Goal: Information Seeking & Learning: Check status

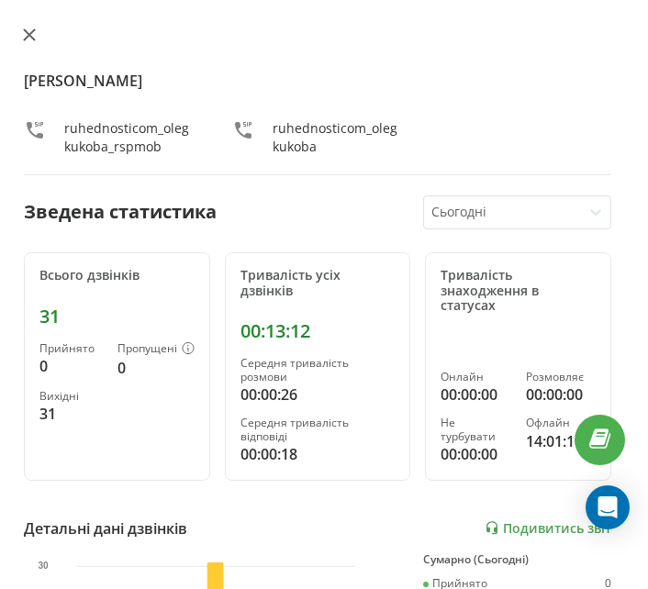
click at [27, 28] on button at bounding box center [29, 36] width 24 height 17
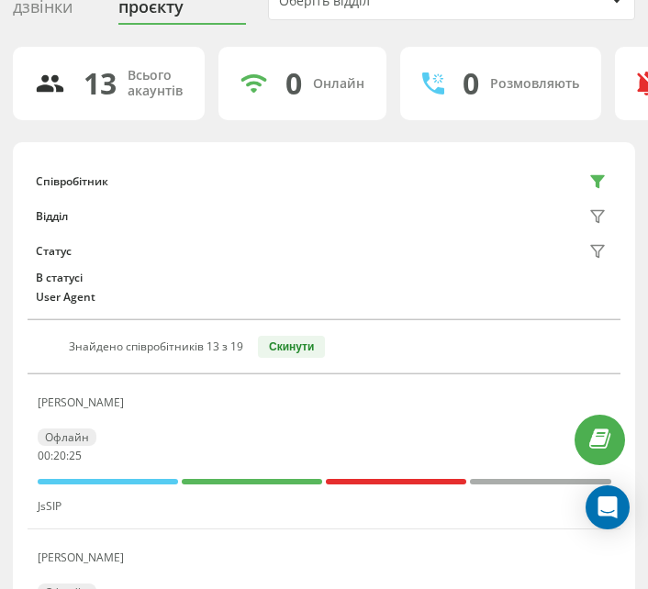
scroll to position [184, 0]
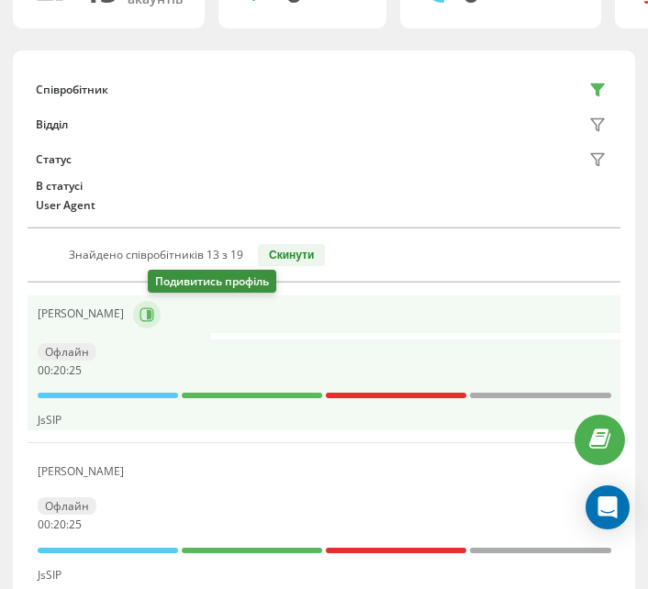
click at [154, 315] on icon at bounding box center [147, 315] width 15 height 15
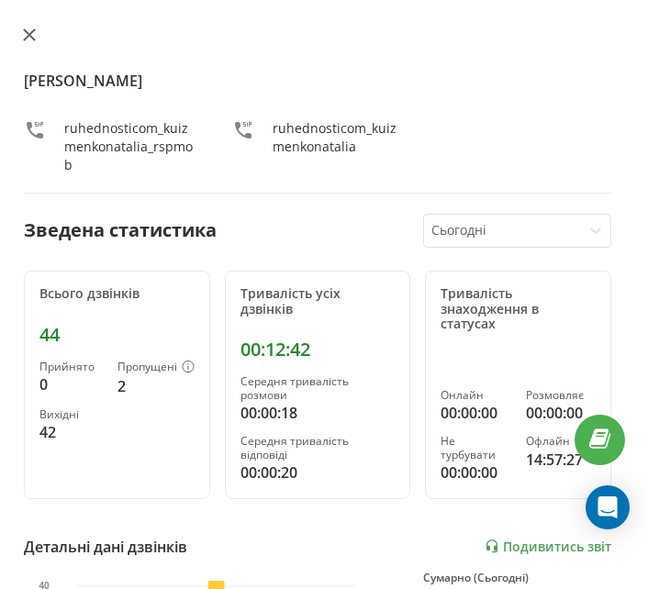
click at [25, 33] on icon at bounding box center [29, 34] width 13 height 13
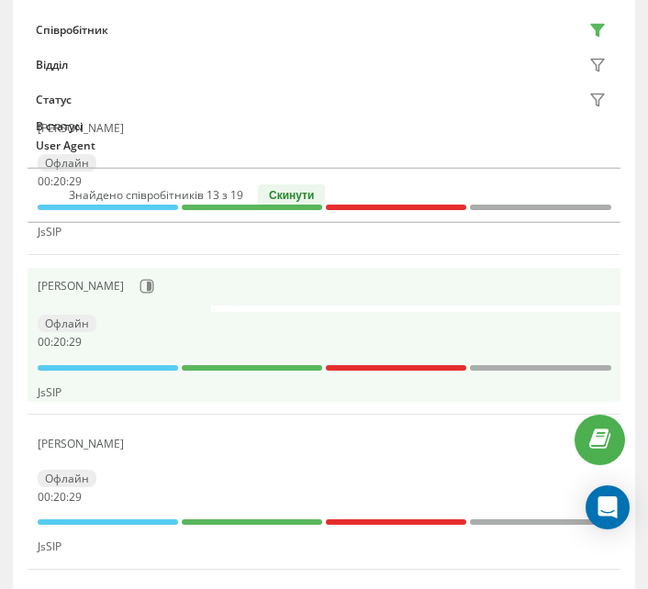
scroll to position [367, 0]
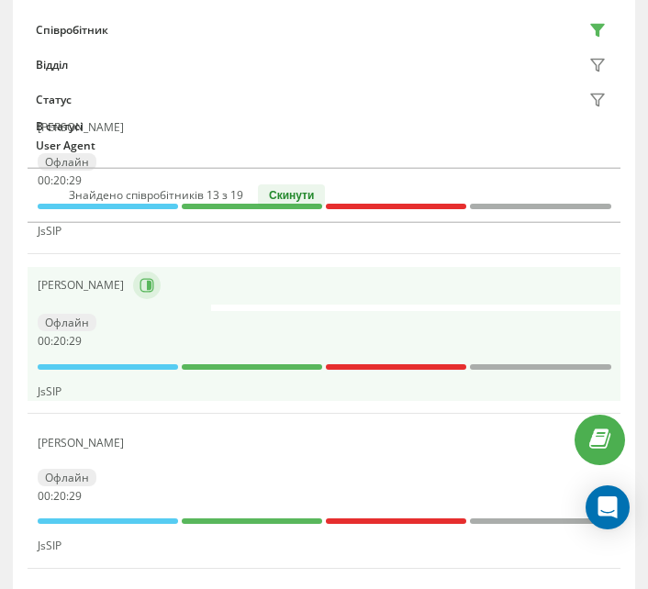
click at [147, 286] on icon at bounding box center [149, 285] width 5 height 9
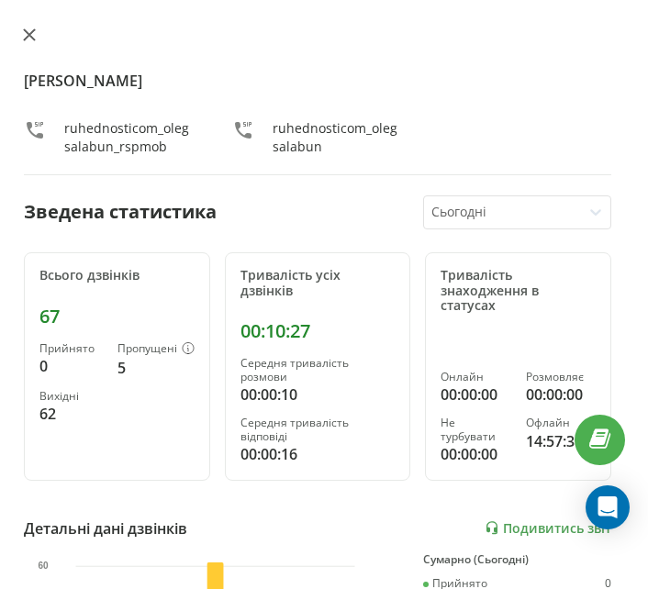
click at [36, 41] on button at bounding box center [29, 36] width 24 height 17
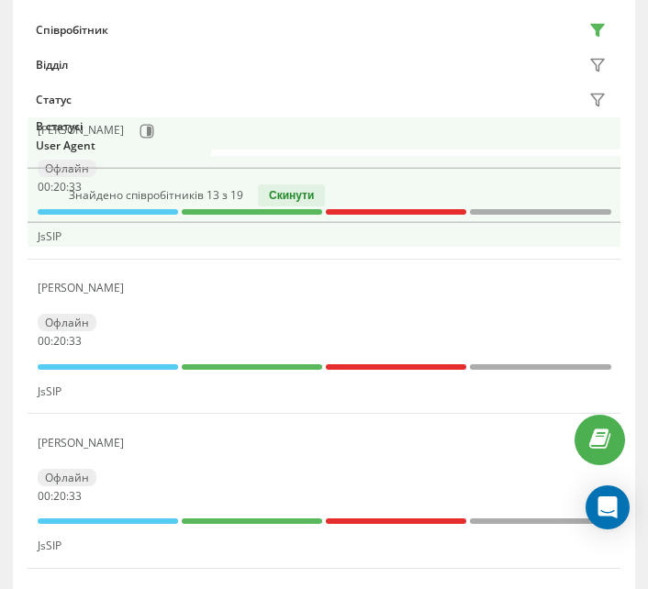
scroll to position [545, 0]
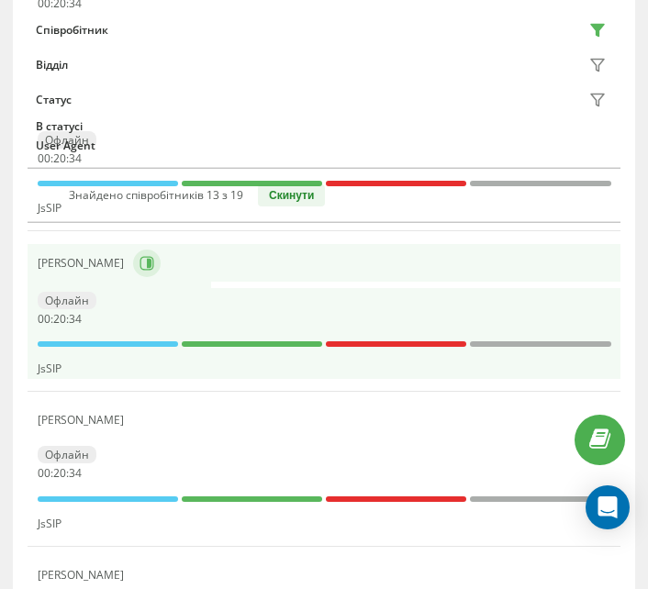
click at [161, 257] on button at bounding box center [147, 264] width 28 height 28
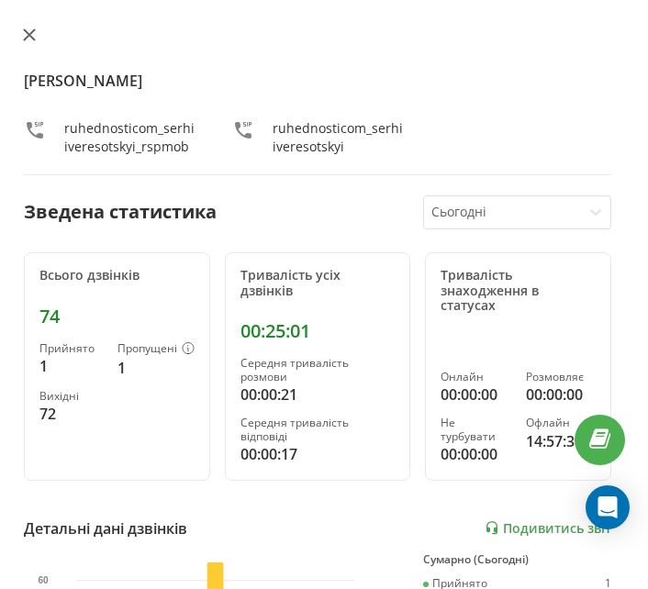
click at [28, 30] on icon at bounding box center [29, 34] width 13 height 13
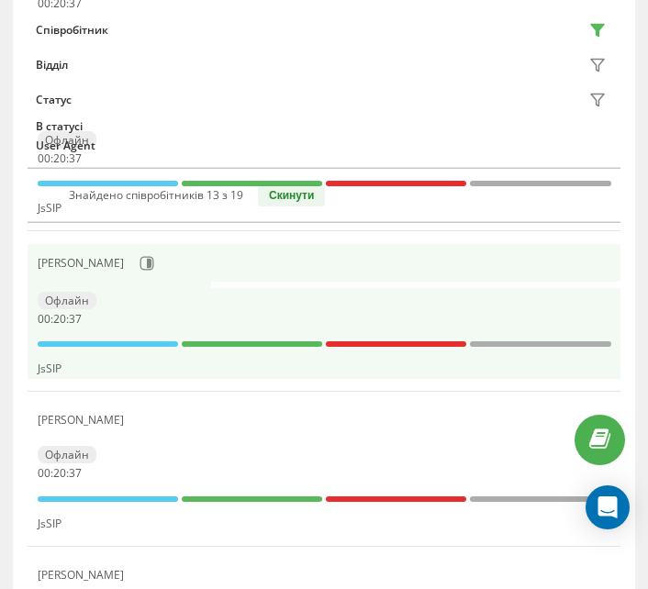
scroll to position [636, 0]
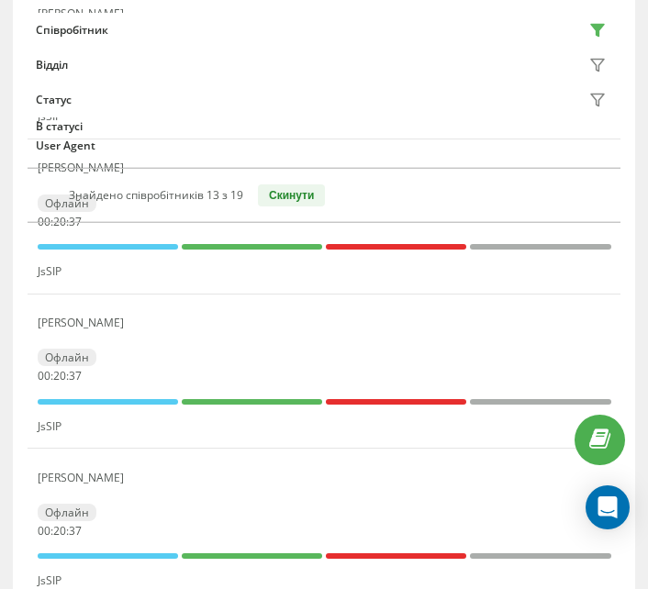
click at [144, 327] on icon at bounding box center [146, 323] width 5 height 9
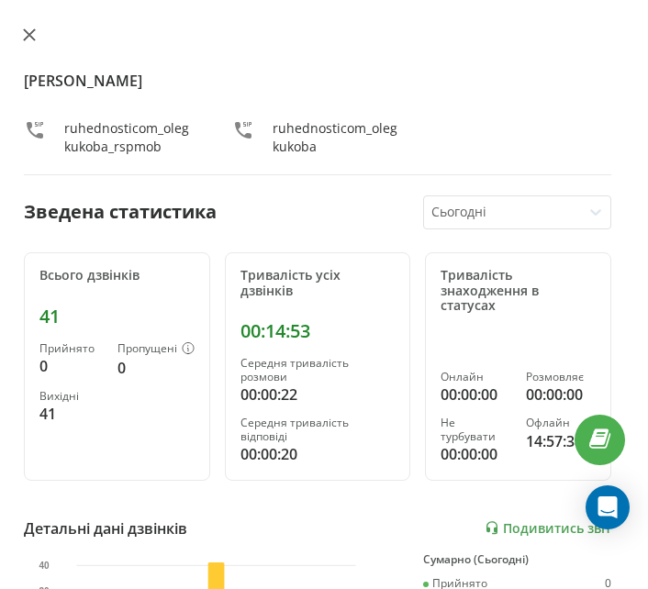
click at [29, 39] on icon at bounding box center [29, 34] width 13 height 13
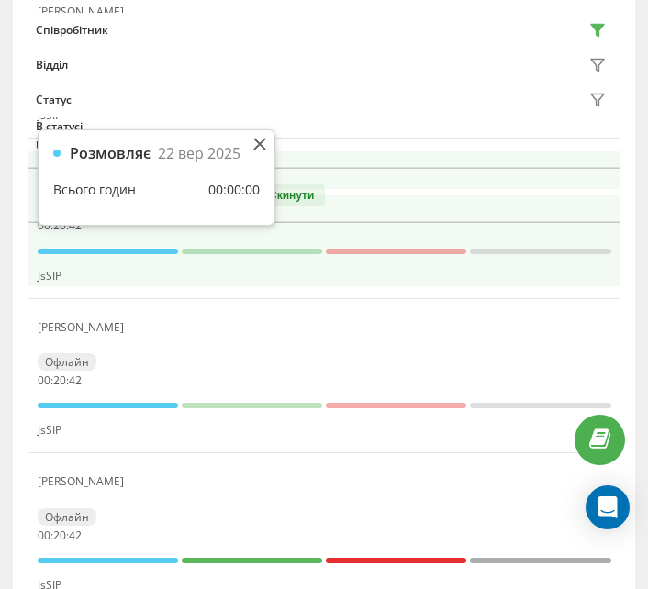
scroll to position [820, 0]
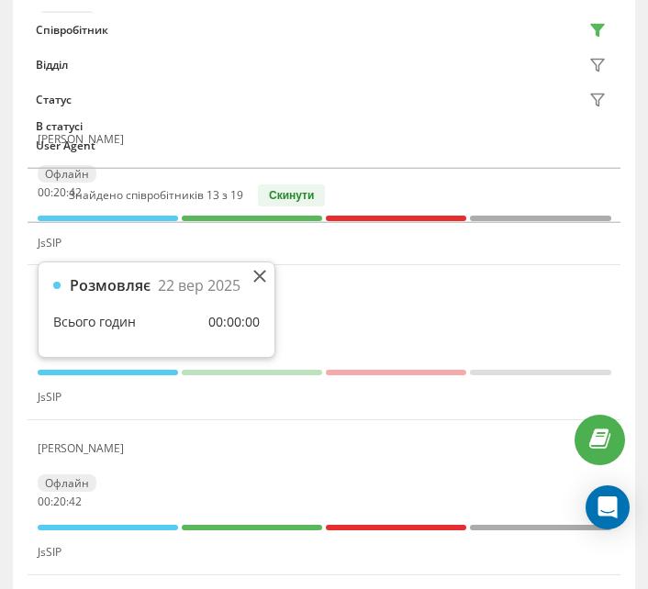
click at [133, 277] on div "Розмовляє" at bounding box center [110, 285] width 81 height 17
click at [261, 281] on icon at bounding box center [259, 276] width 13 height 13
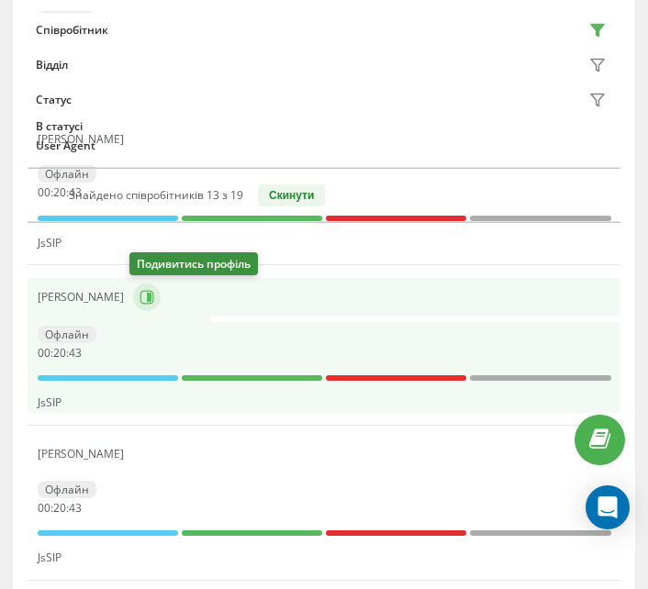
click at [147, 295] on icon at bounding box center [149, 297] width 5 height 9
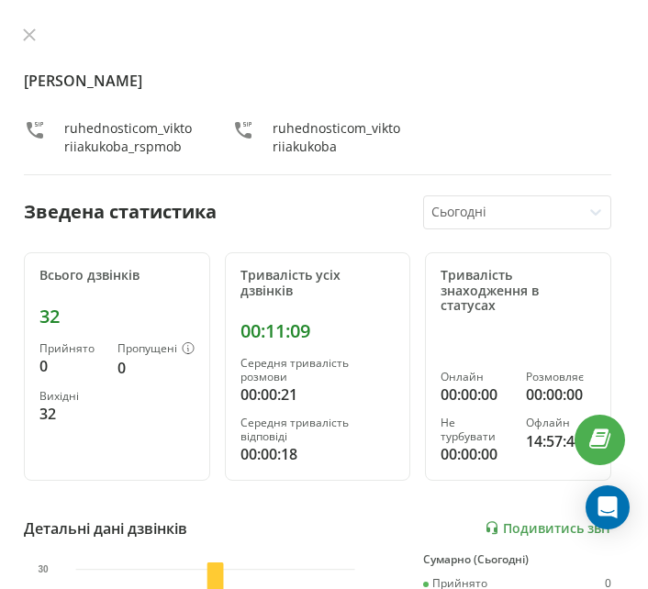
click at [34, 46] on div "[PERSON_NAME] ruhednosticom_viktoriiakukoba_rspmob ruhednosticom_viktoriiakukoba" at bounding box center [318, 102] width 588 height 148
click at [32, 24] on div "[PERSON_NAME] ruhednosticom_viktoriiakukoba_rspmob ruhednosticom_viktoriiakukob…" at bounding box center [317, 294] width 661 height 589
click at [27, 32] on icon at bounding box center [29, 34] width 11 height 11
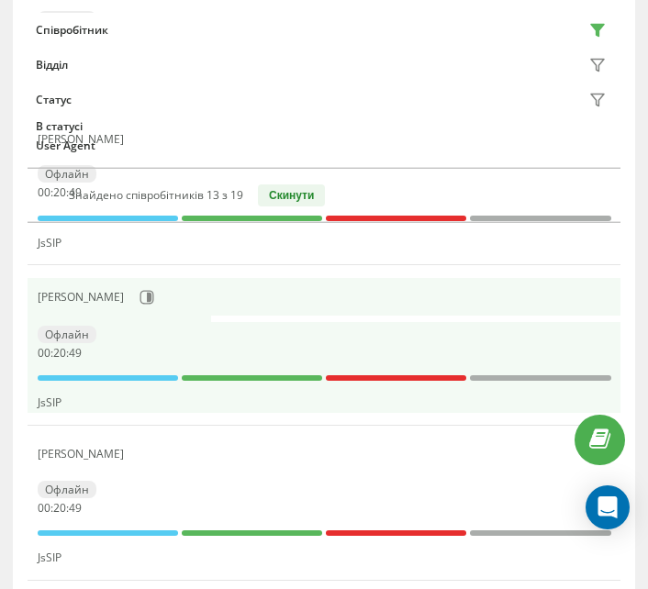
scroll to position [912, 0]
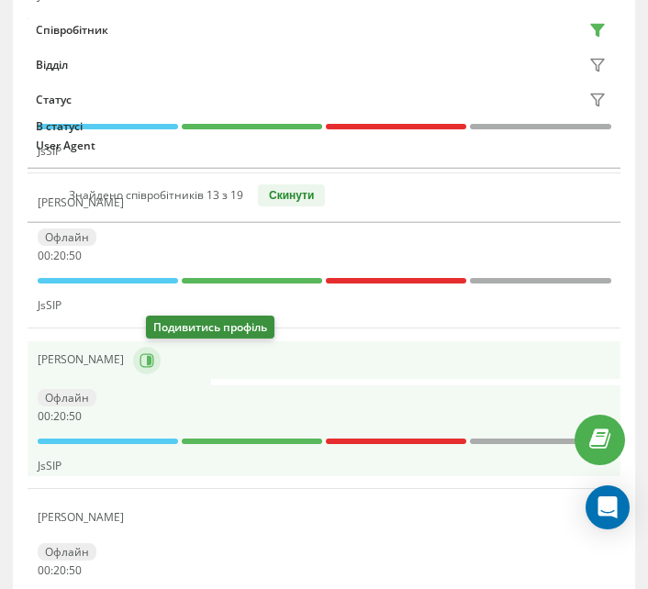
click at [152, 356] on icon at bounding box center [149, 359] width 5 height 9
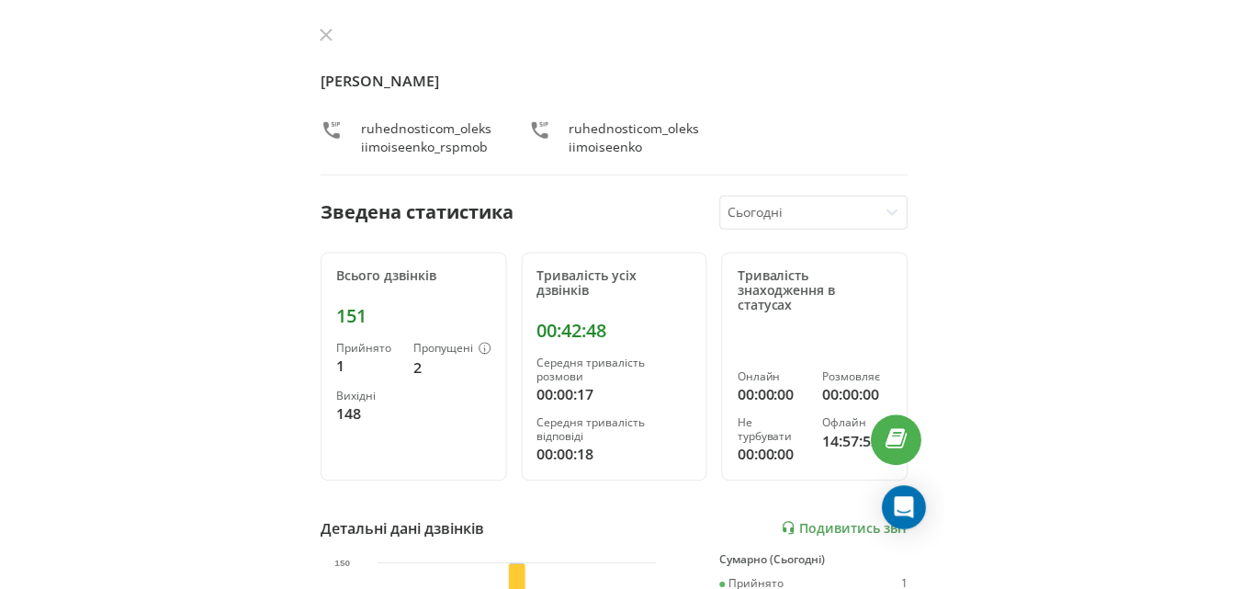
scroll to position [627, 0]
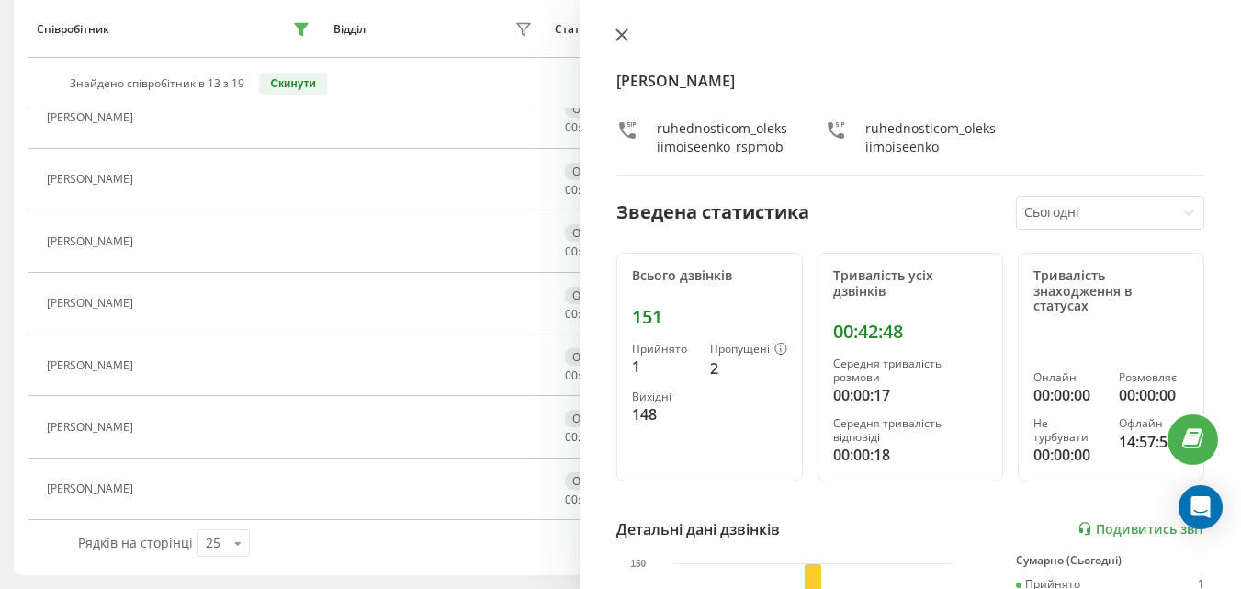
click at [618, 33] on icon at bounding box center [621, 34] width 13 height 13
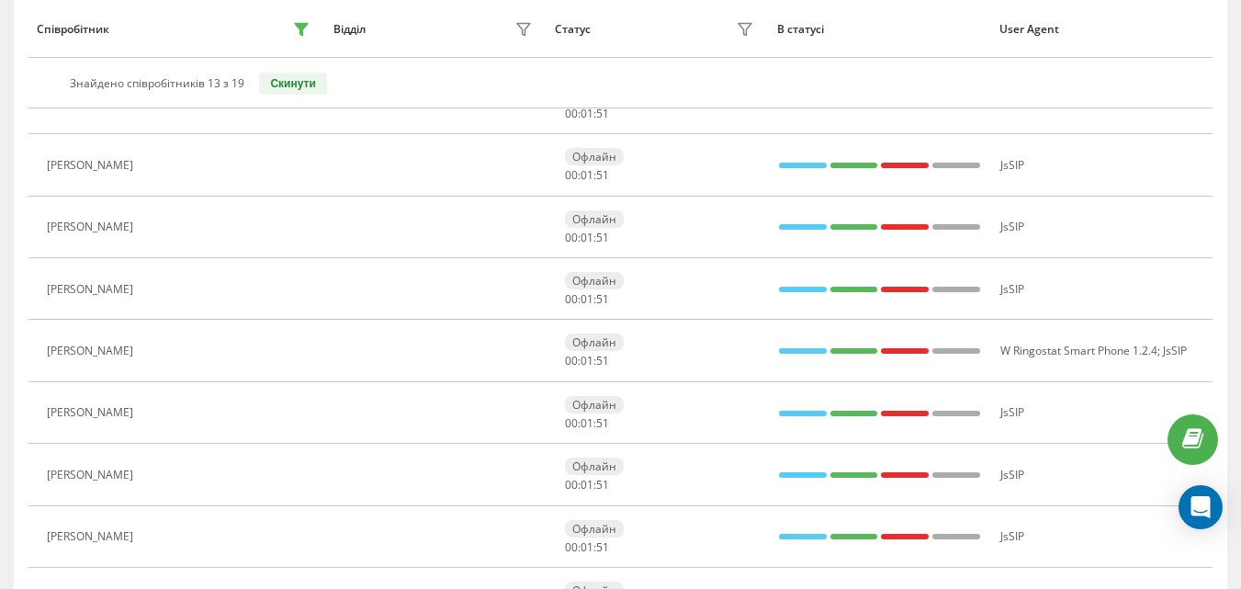
scroll to position [352, 0]
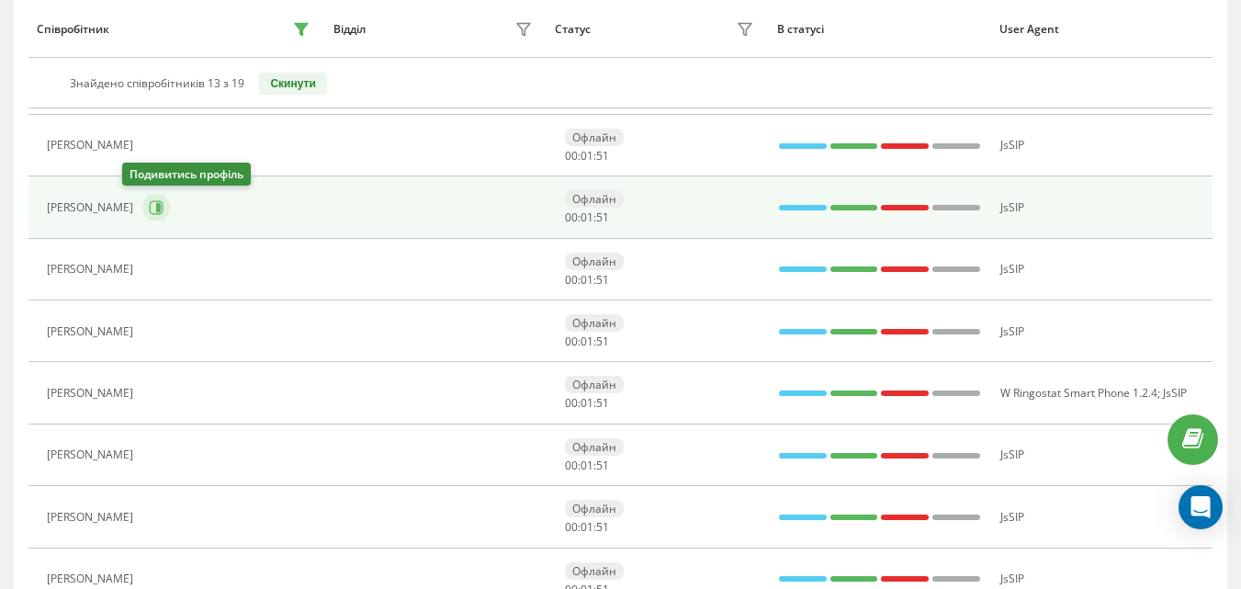
click at [156, 210] on icon at bounding box center [158, 207] width 5 height 9
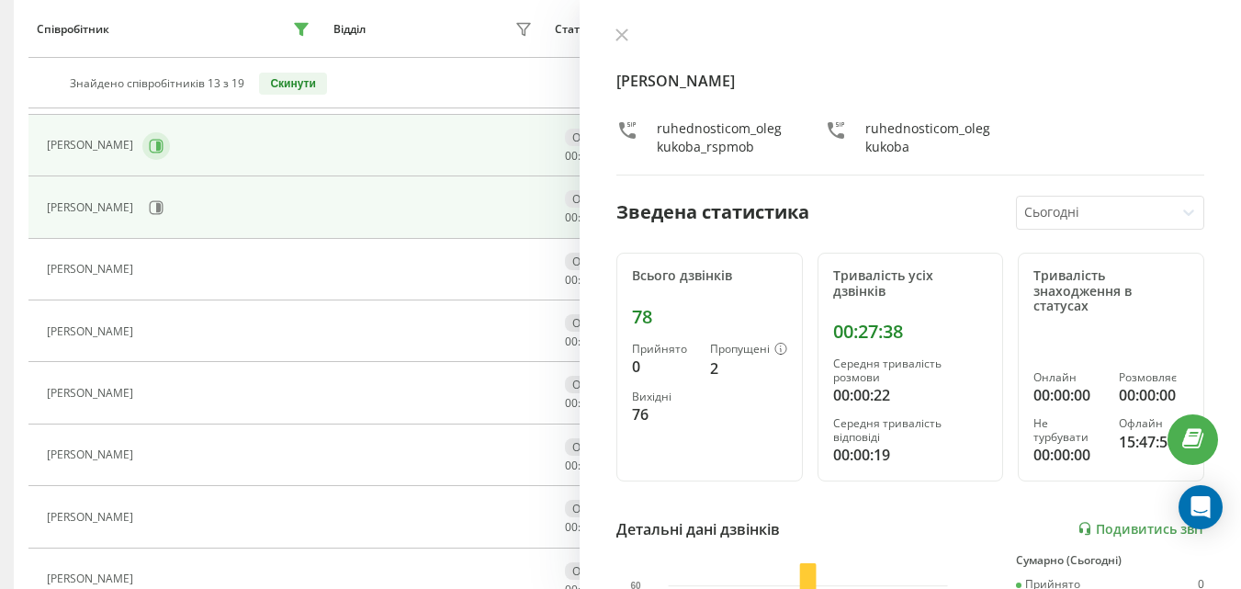
click at [163, 148] on icon at bounding box center [156, 146] width 15 height 15
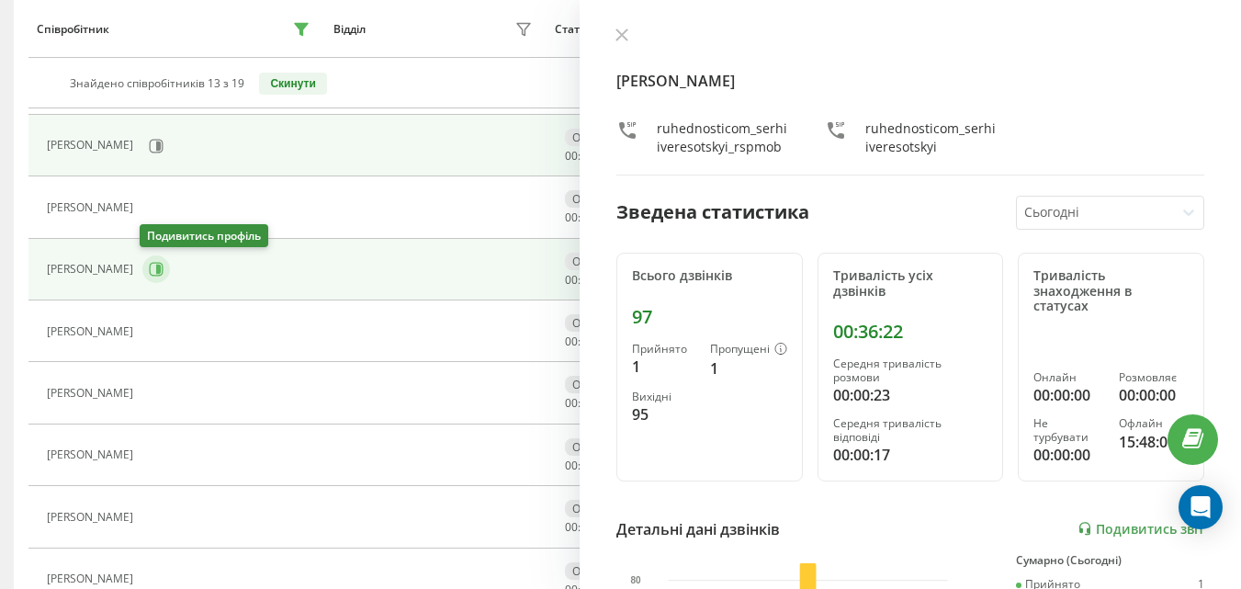
click at [150, 264] on icon at bounding box center [157, 270] width 14 height 14
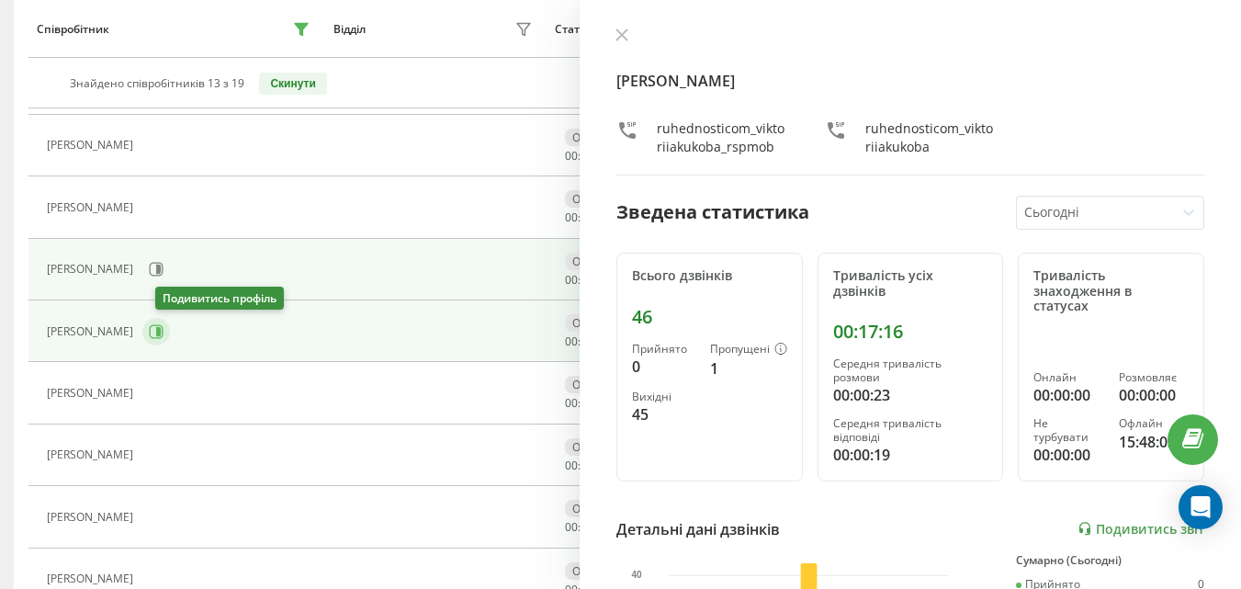
click at [163, 326] on icon at bounding box center [156, 331] width 15 height 15
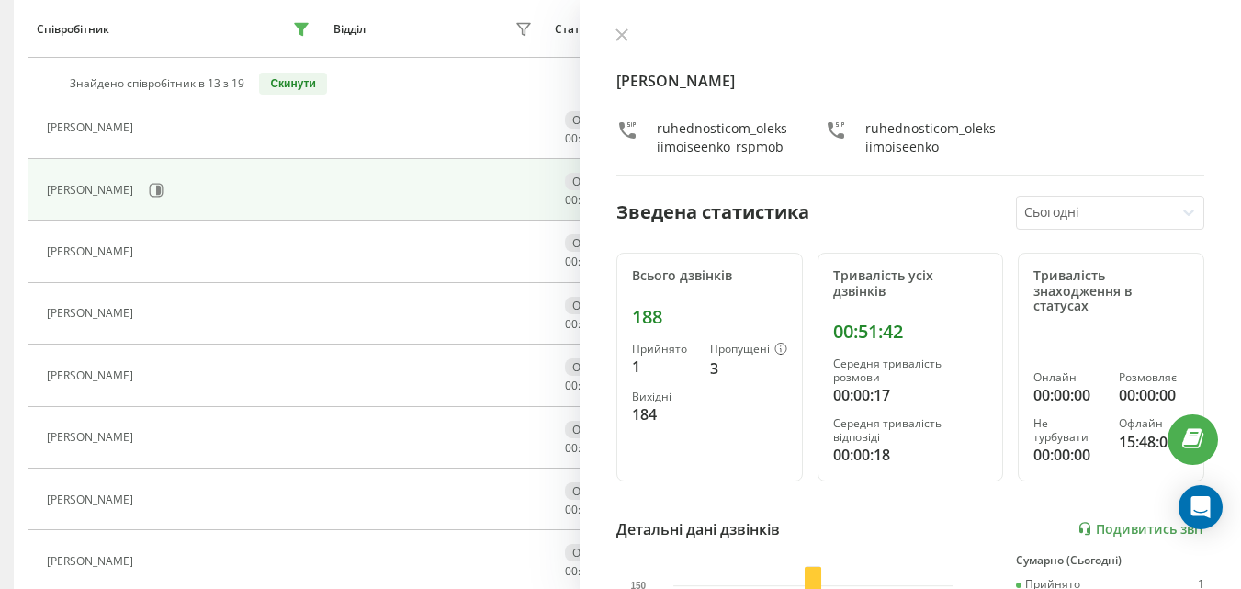
scroll to position [627, 0]
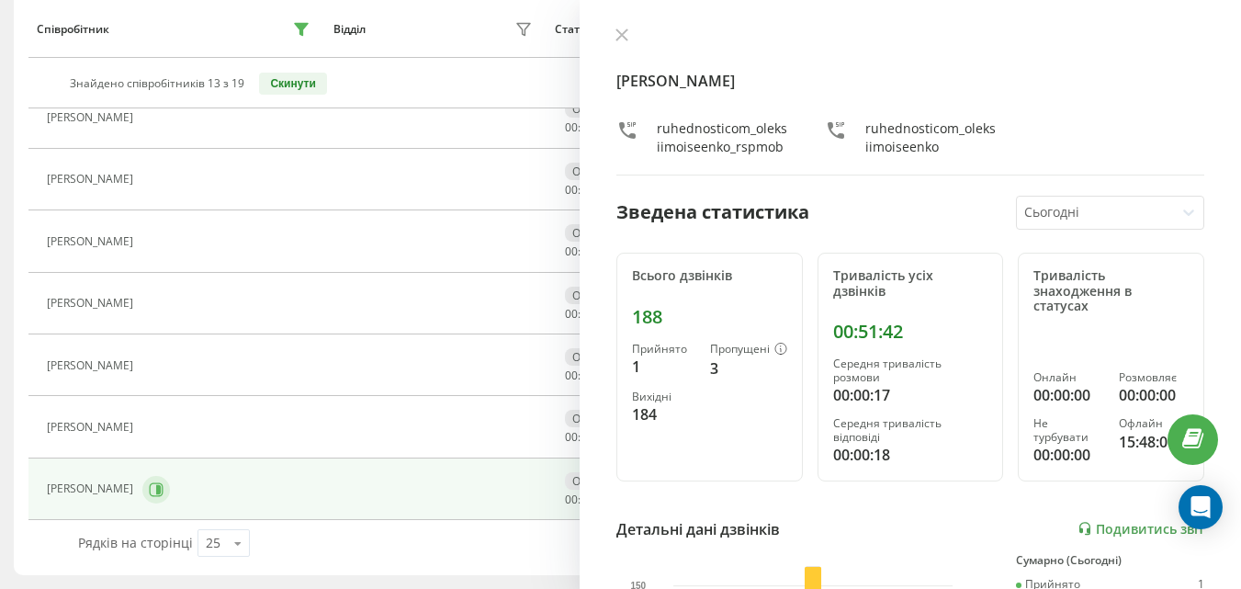
click at [142, 486] on button at bounding box center [156, 490] width 28 height 28
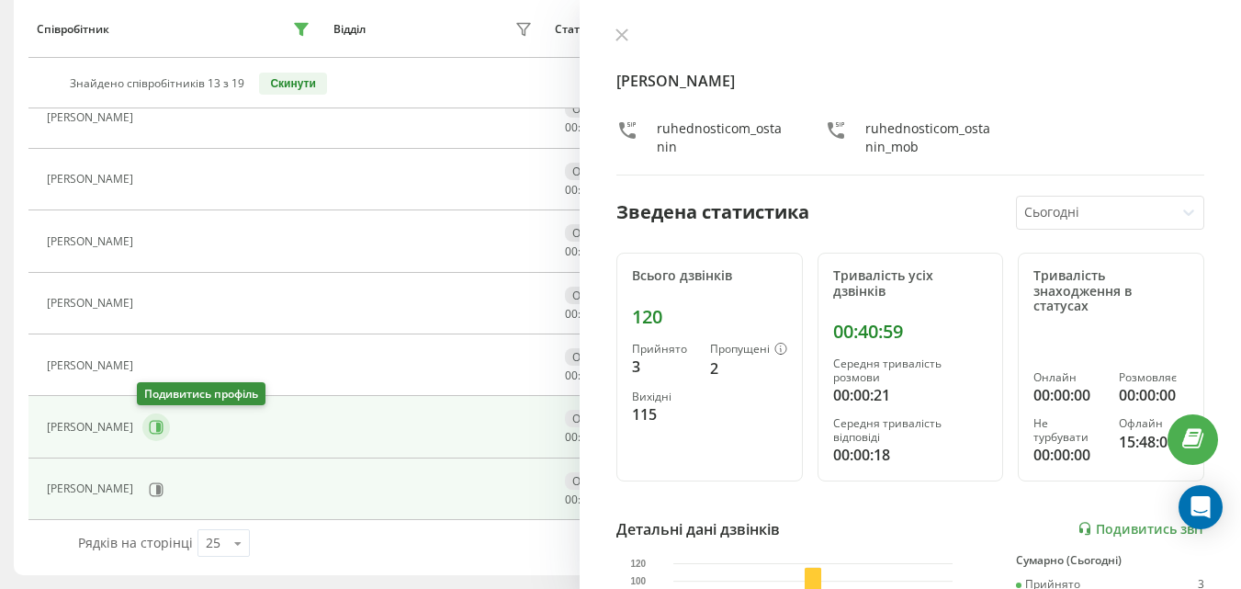
click at [149, 432] on icon at bounding box center [156, 427] width 15 height 15
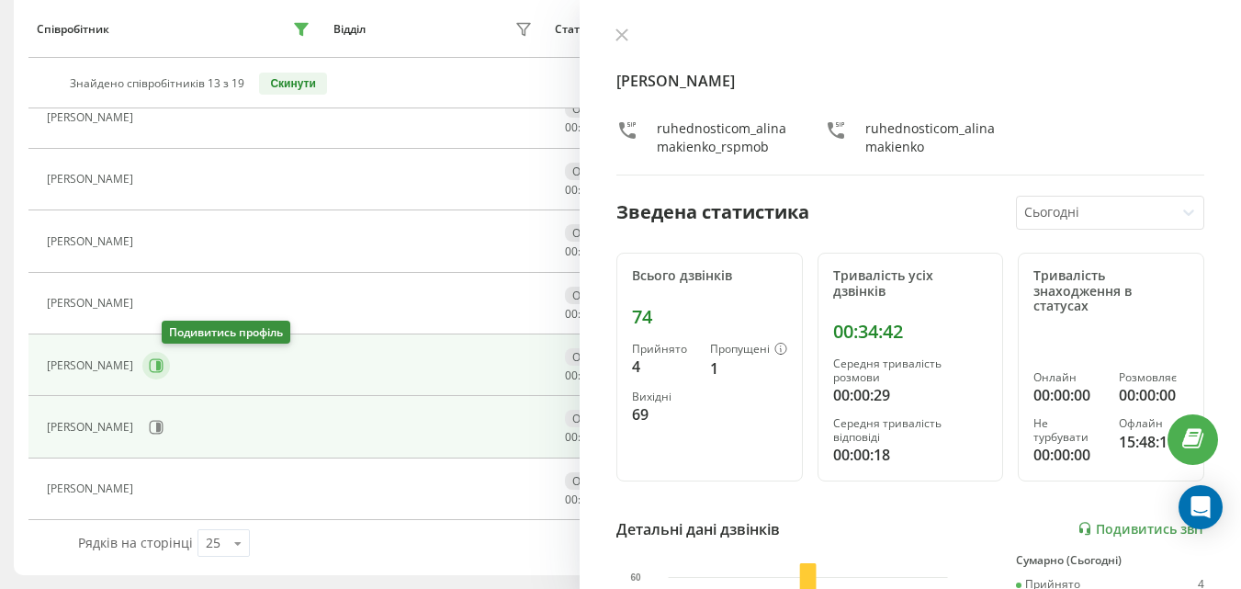
click at [163, 361] on icon at bounding box center [156, 365] width 15 height 15
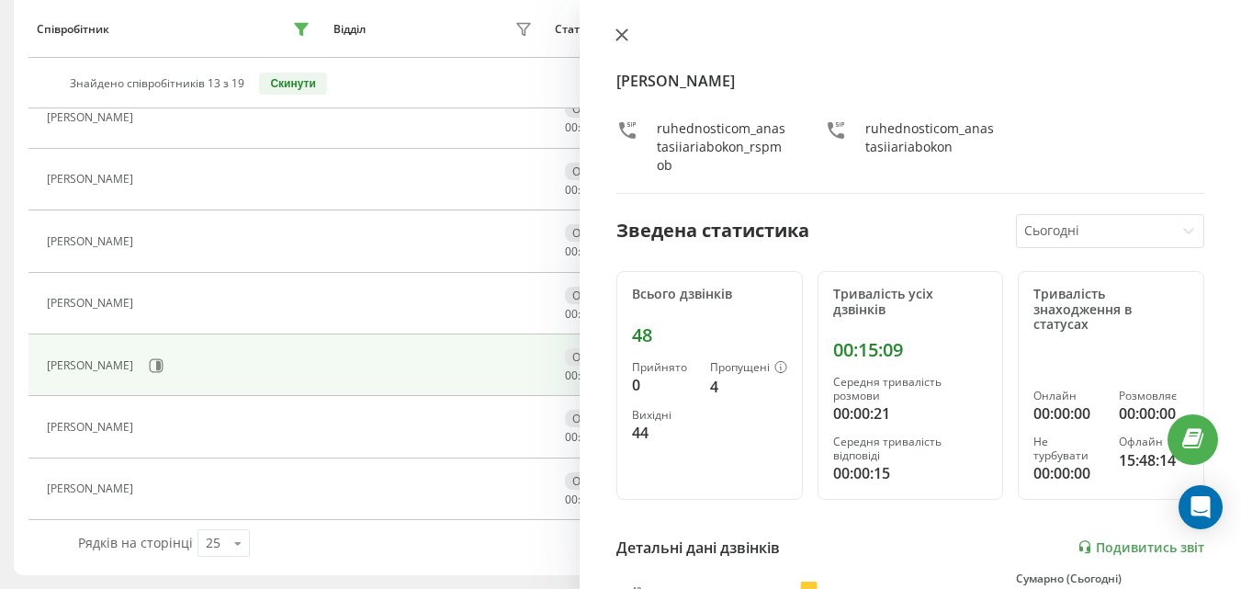
click at [621, 30] on icon at bounding box center [621, 34] width 13 height 13
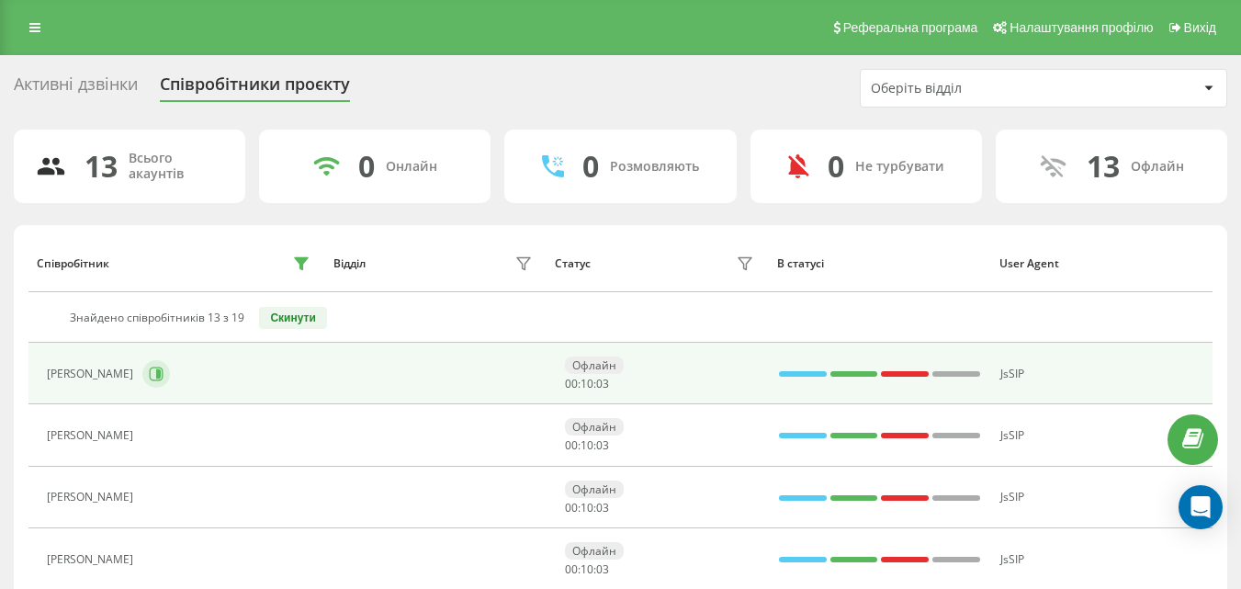
click at [170, 382] on button at bounding box center [156, 374] width 28 height 28
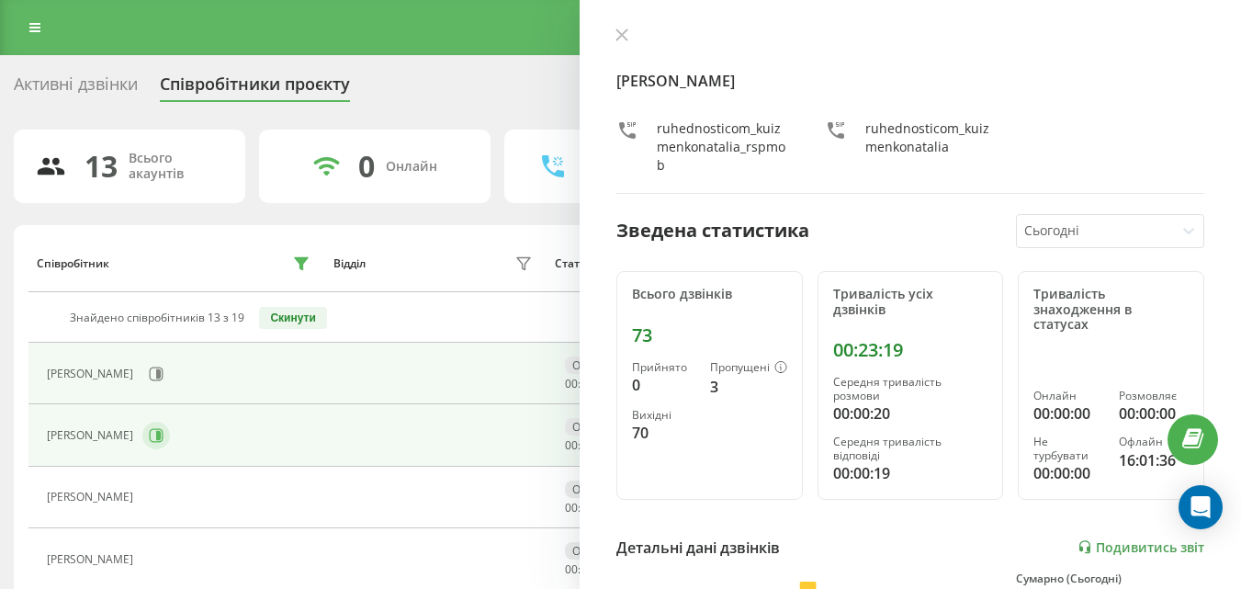
click at [156, 432] on icon at bounding box center [158, 435] width 5 height 9
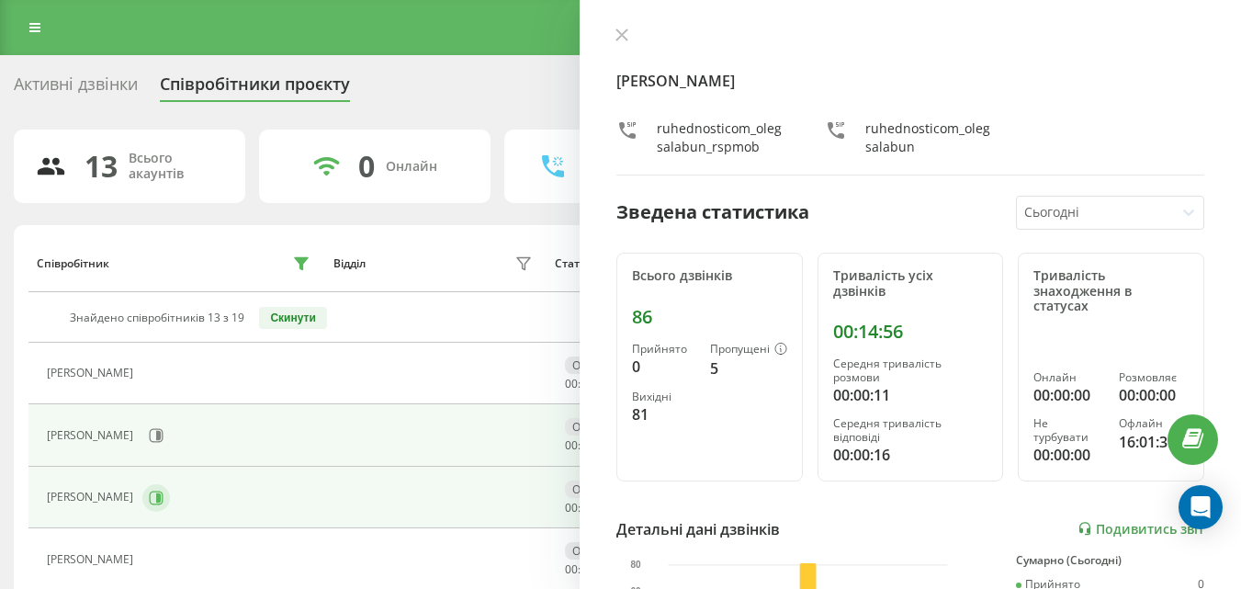
click at [163, 497] on icon at bounding box center [156, 497] width 15 height 15
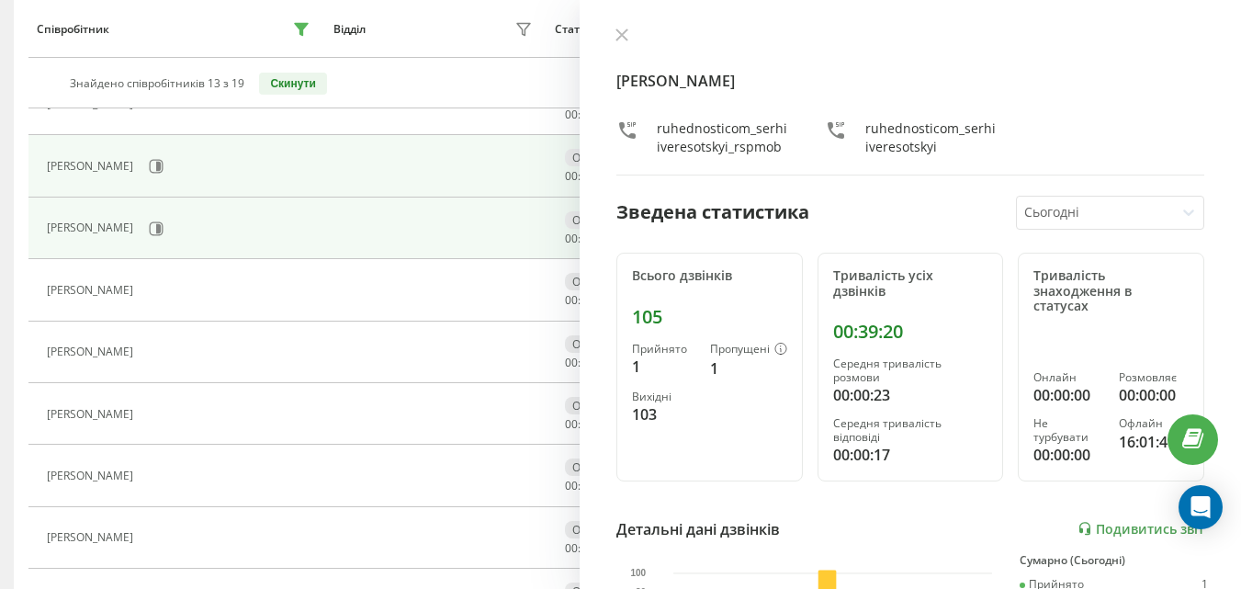
scroll to position [275, 0]
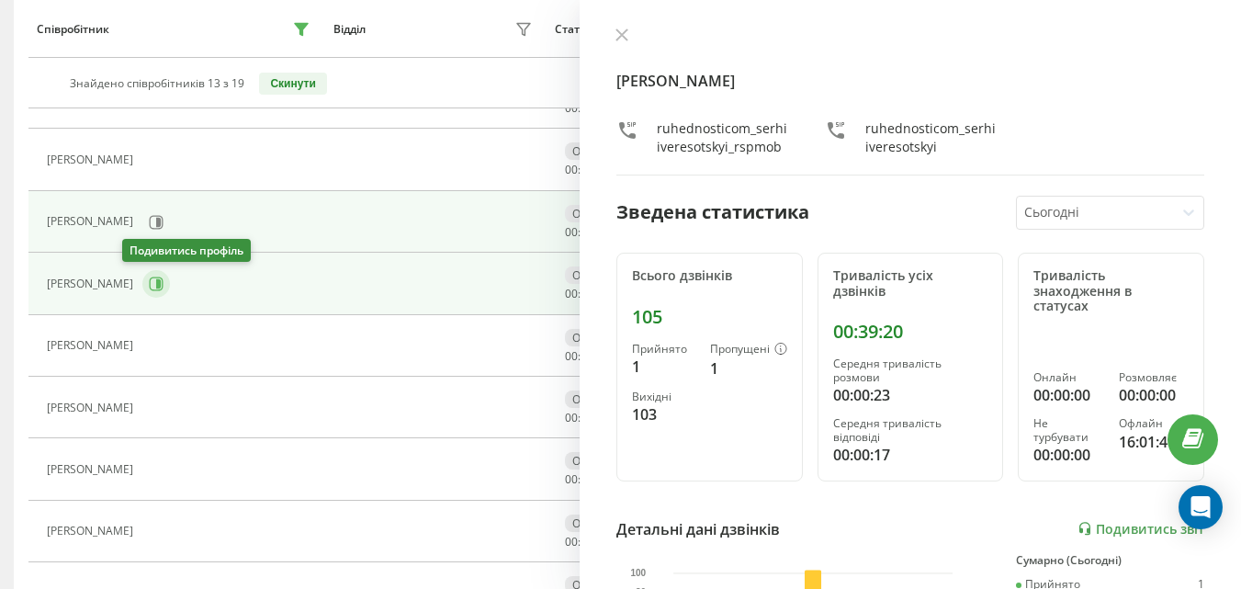
click at [149, 289] on icon at bounding box center [156, 283] width 15 height 15
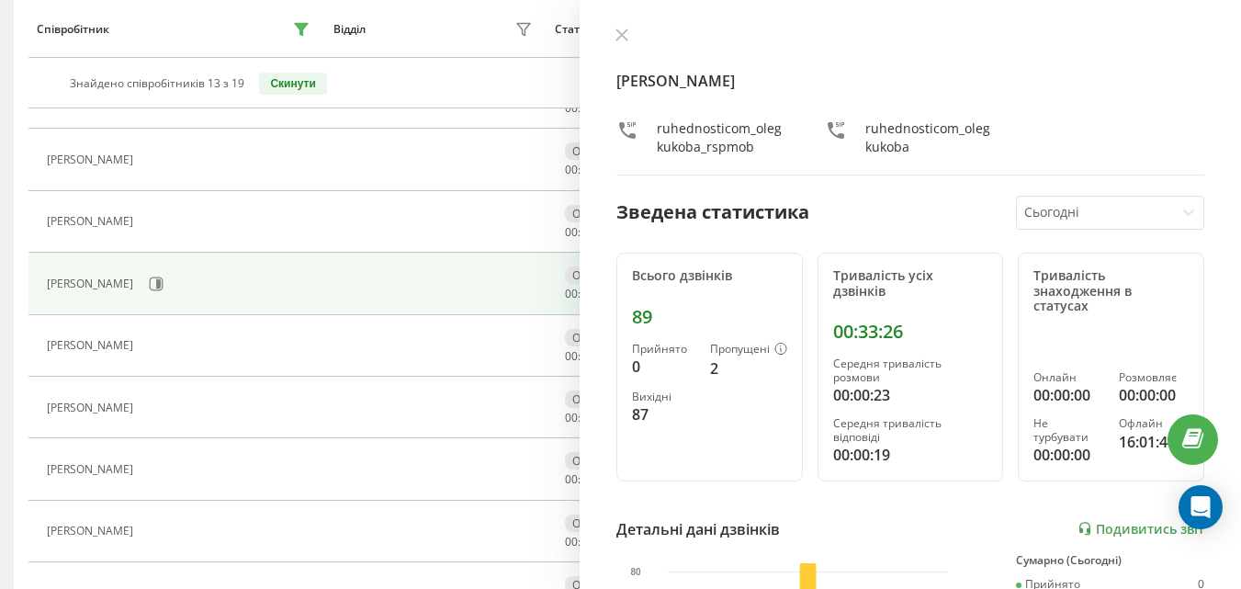
click at [149, 290] on div "[PERSON_NAME]" at bounding box center [180, 283] width 267 height 31
click at [150, 290] on icon at bounding box center [157, 283] width 14 height 14
click at [613, 36] on button at bounding box center [622, 36] width 24 height 17
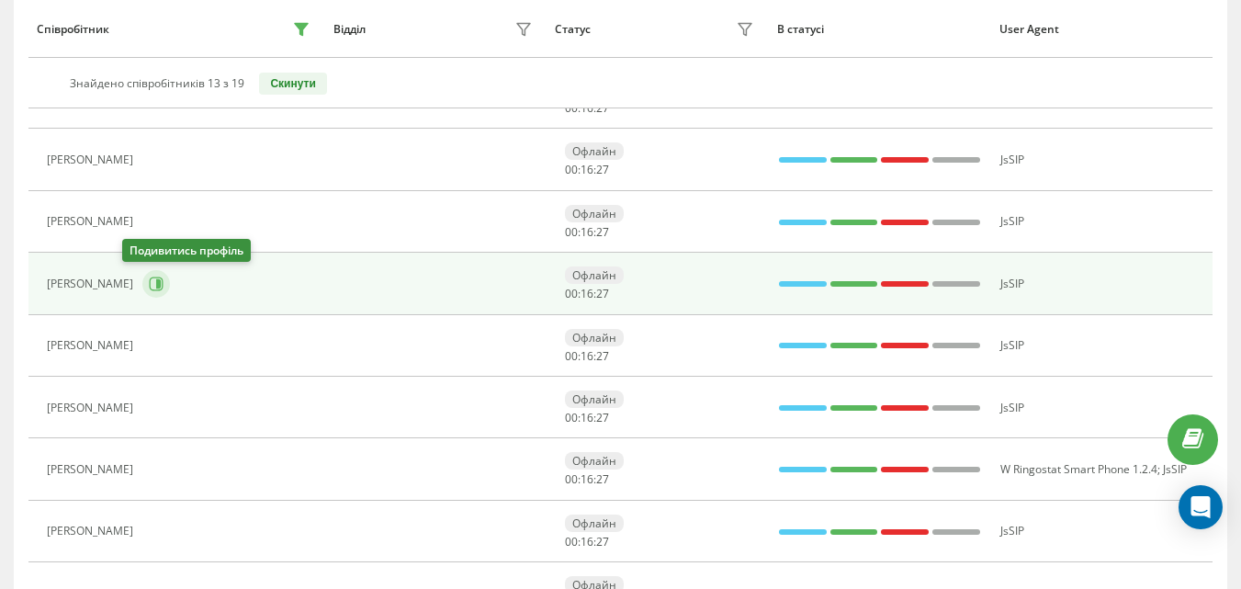
click at [149, 286] on icon at bounding box center [156, 283] width 15 height 15
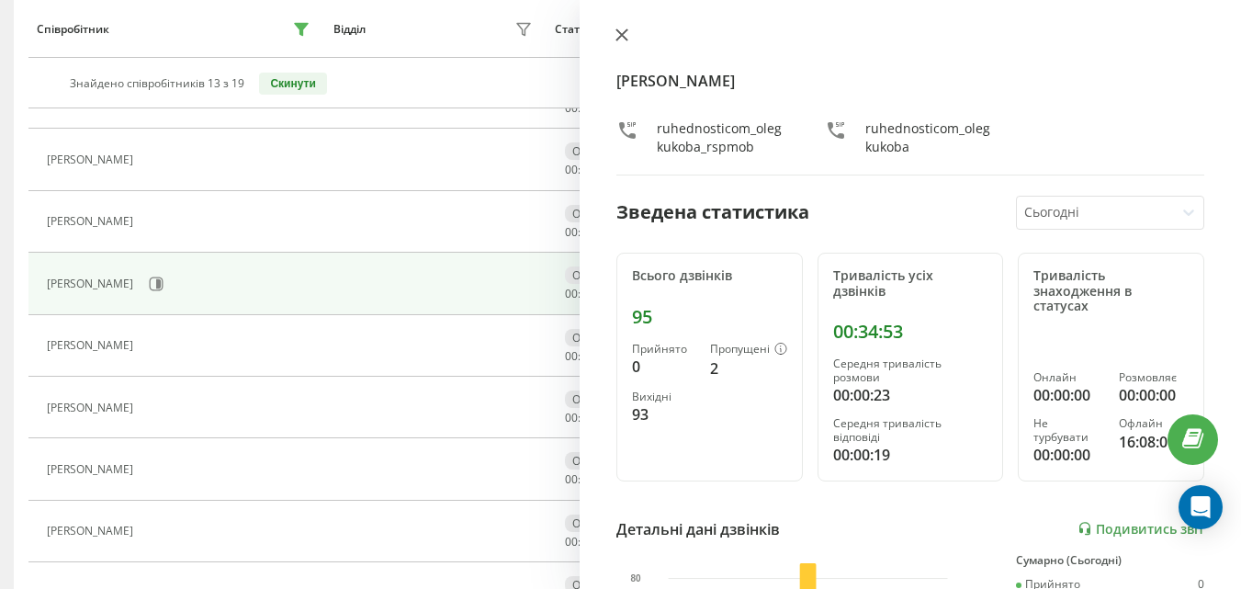
click at [616, 44] on button at bounding box center [622, 36] width 24 height 17
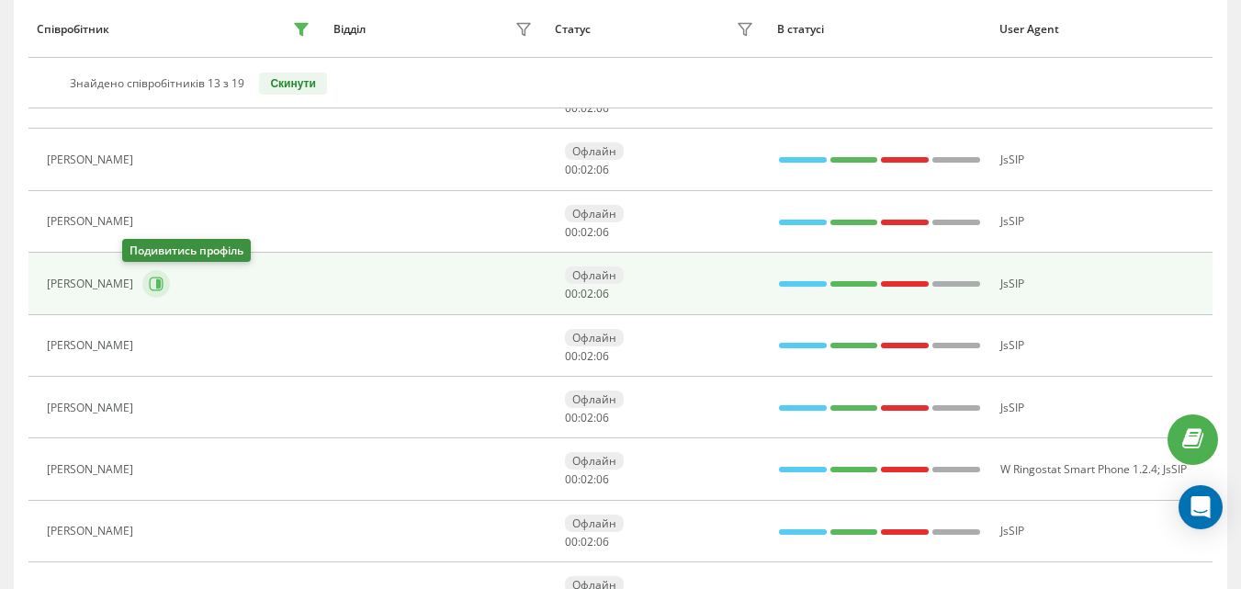
click at [149, 279] on icon at bounding box center [156, 283] width 15 height 15
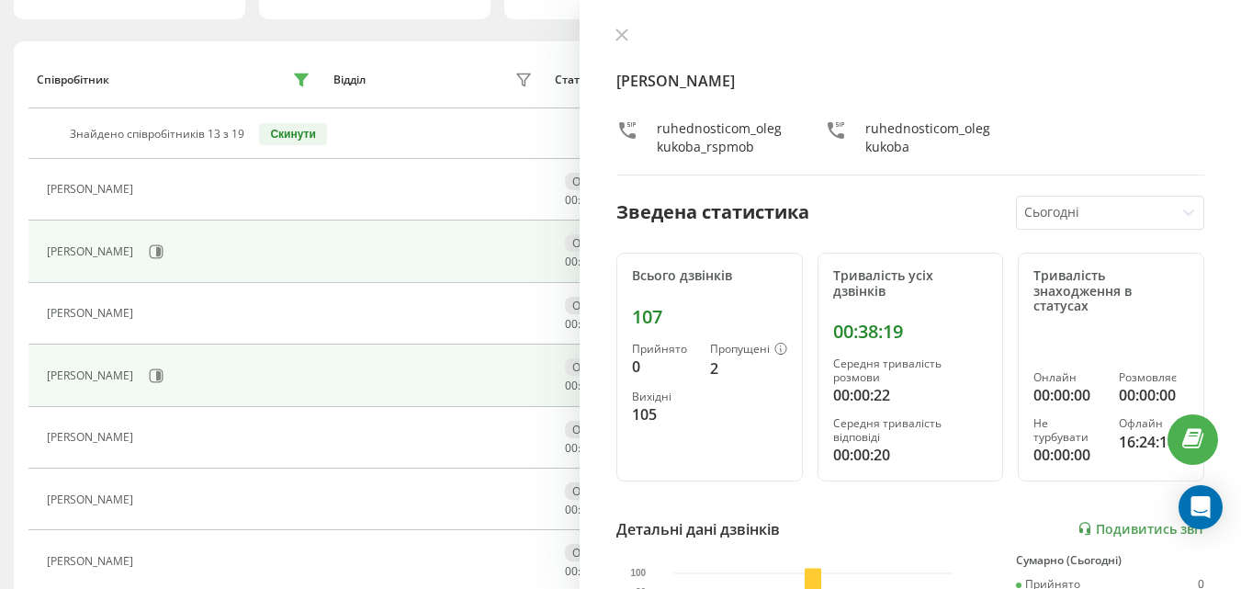
scroll to position [92, 0]
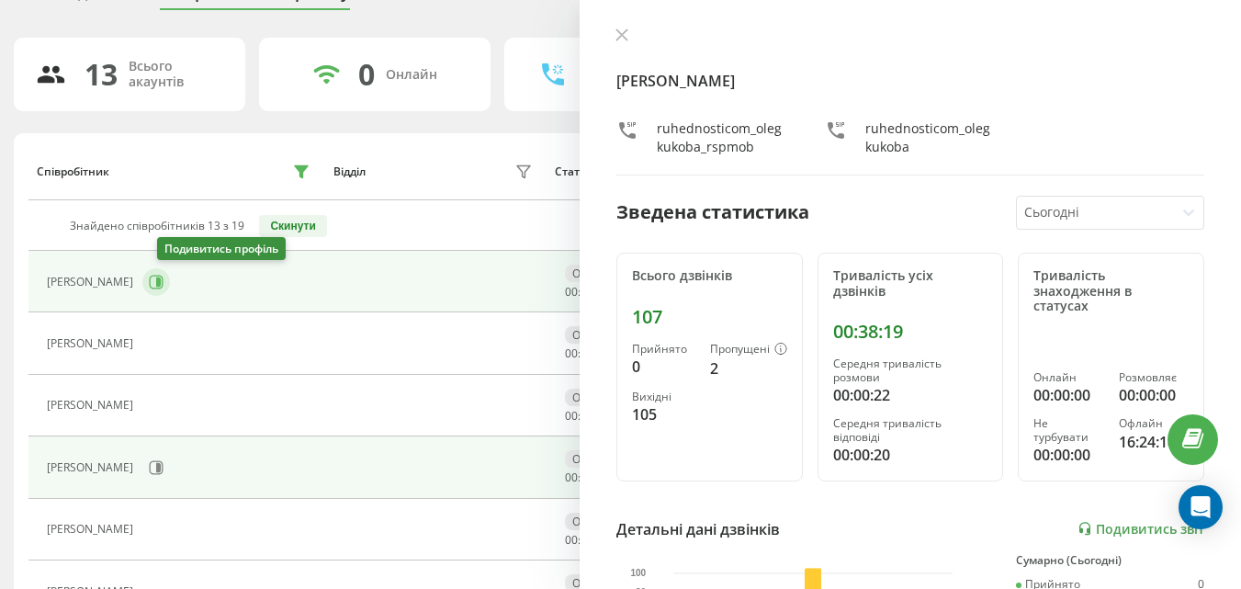
click at [160, 286] on button at bounding box center [156, 282] width 28 height 28
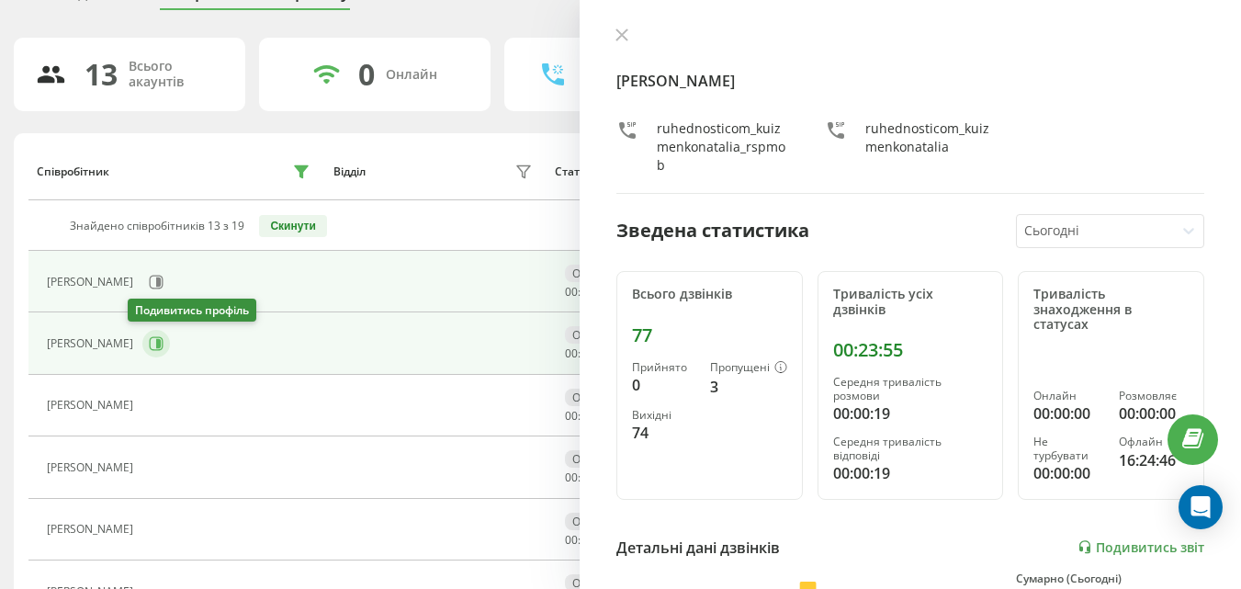
click at [149, 348] on button at bounding box center [156, 344] width 28 height 28
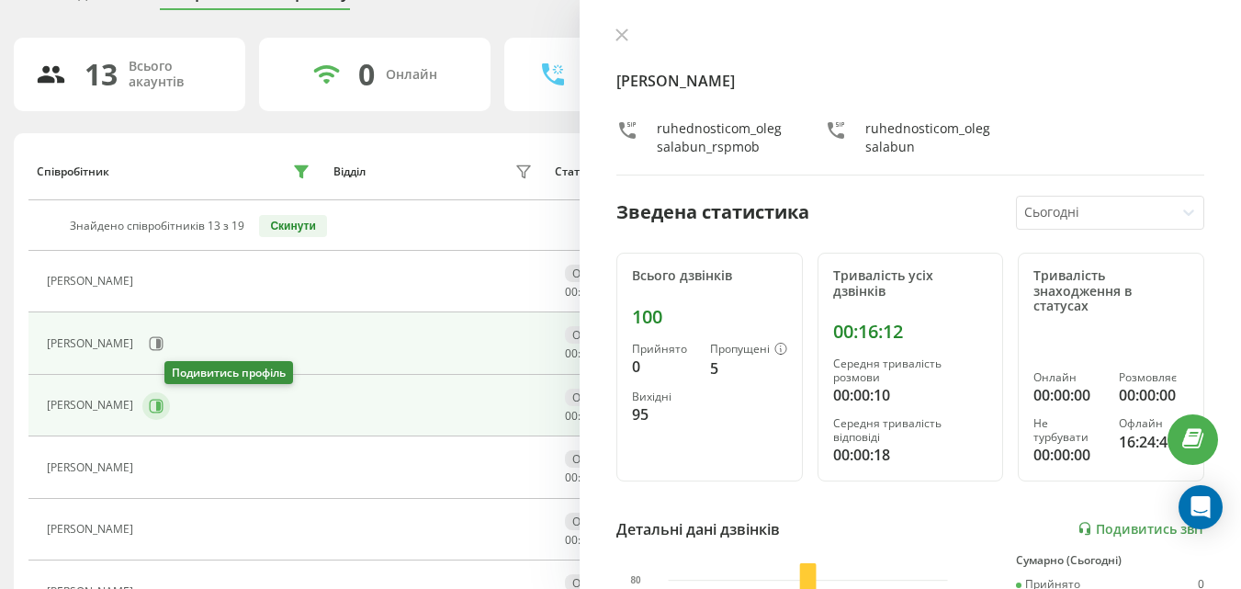
click at [161, 406] on icon at bounding box center [158, 404] width 5 height 9
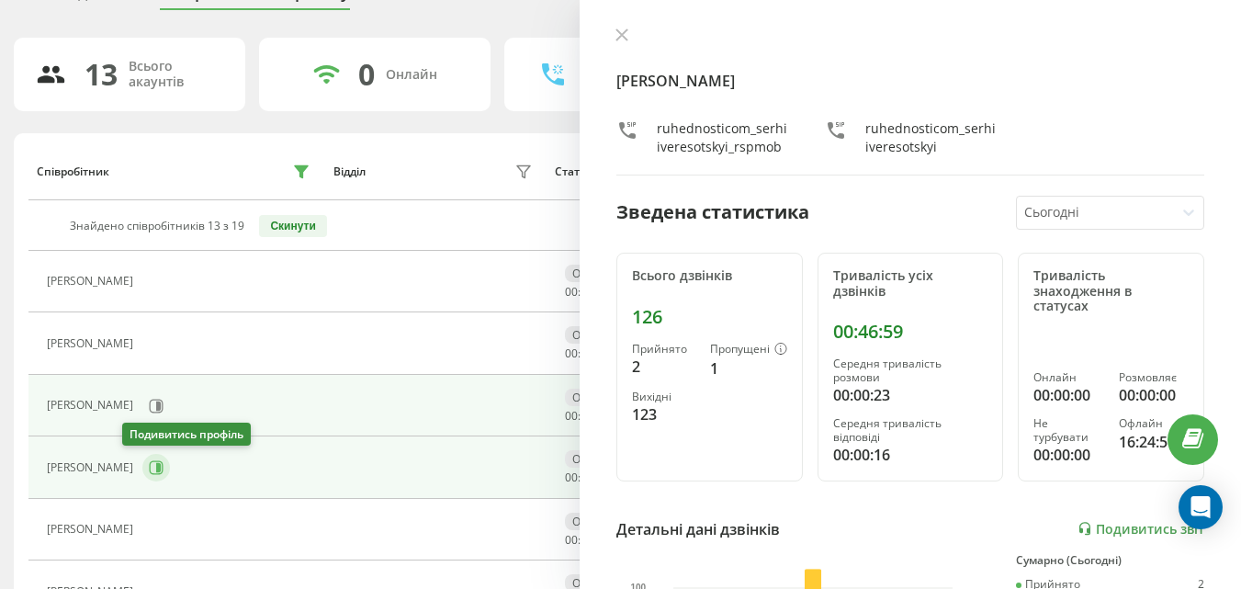
click at [149, 466] on icon at bounding box center [156, 467] width 15 height 15
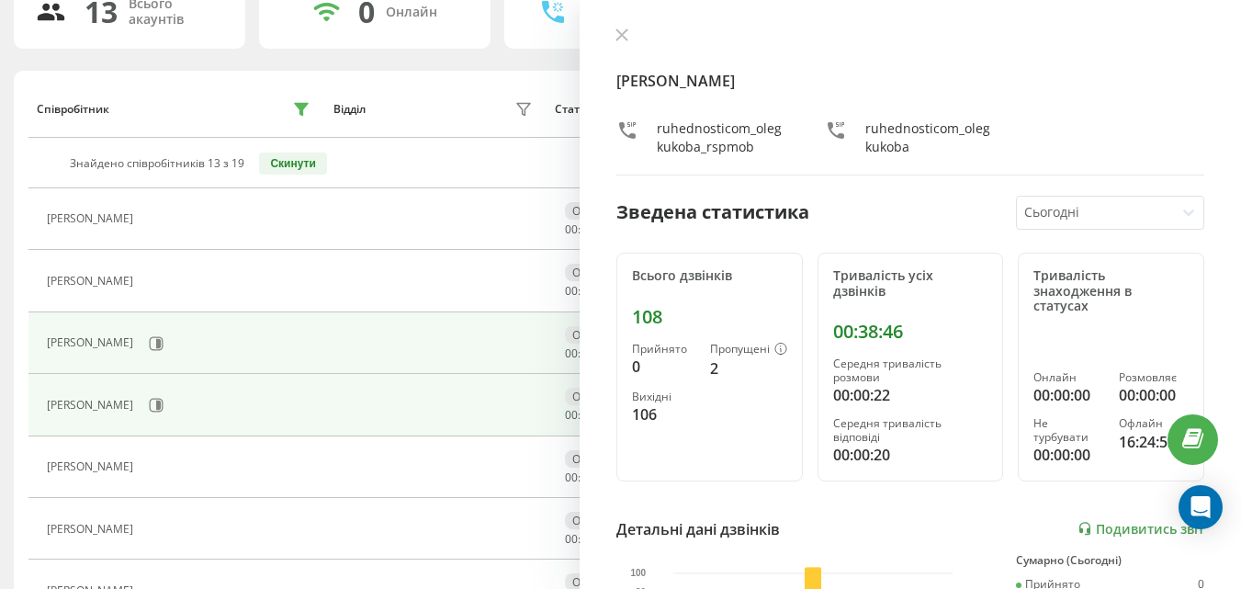
scroll to position [184, 0]
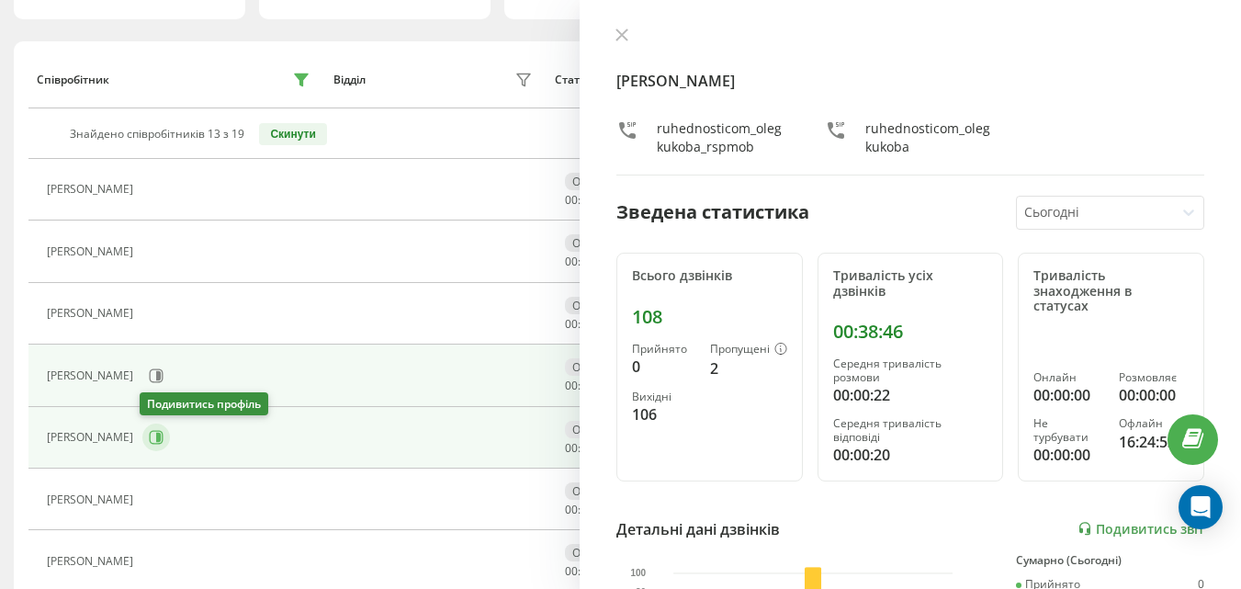
click at [158, 440] on icon at bounding box center [156, 437] width 15 height 15
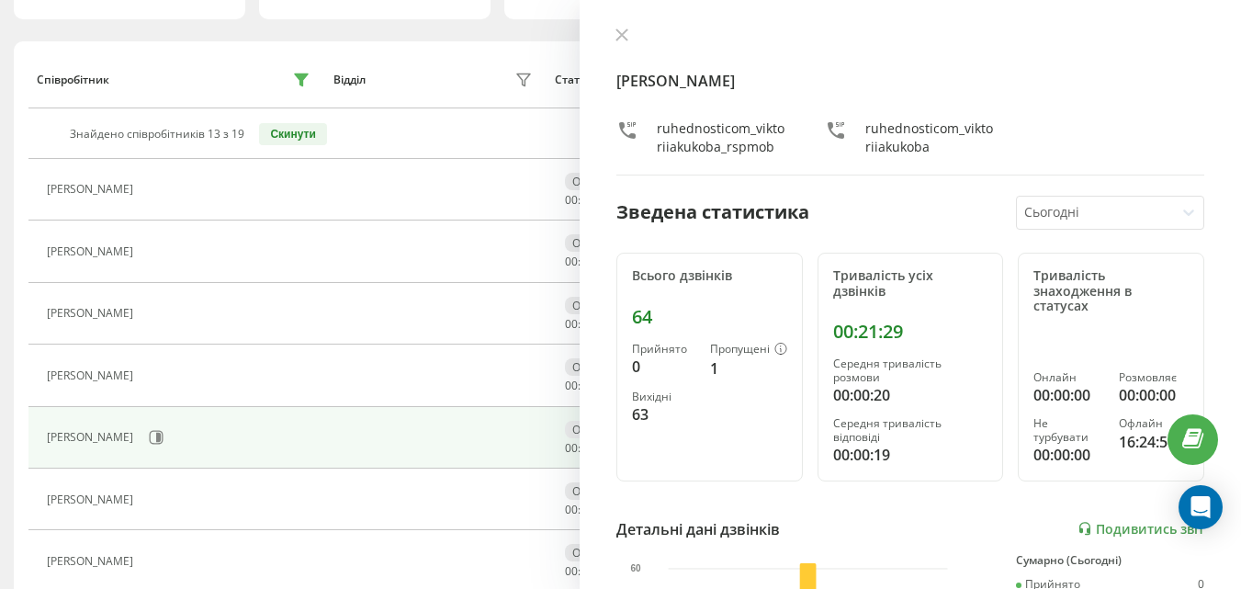
scroll to position [367, 0]
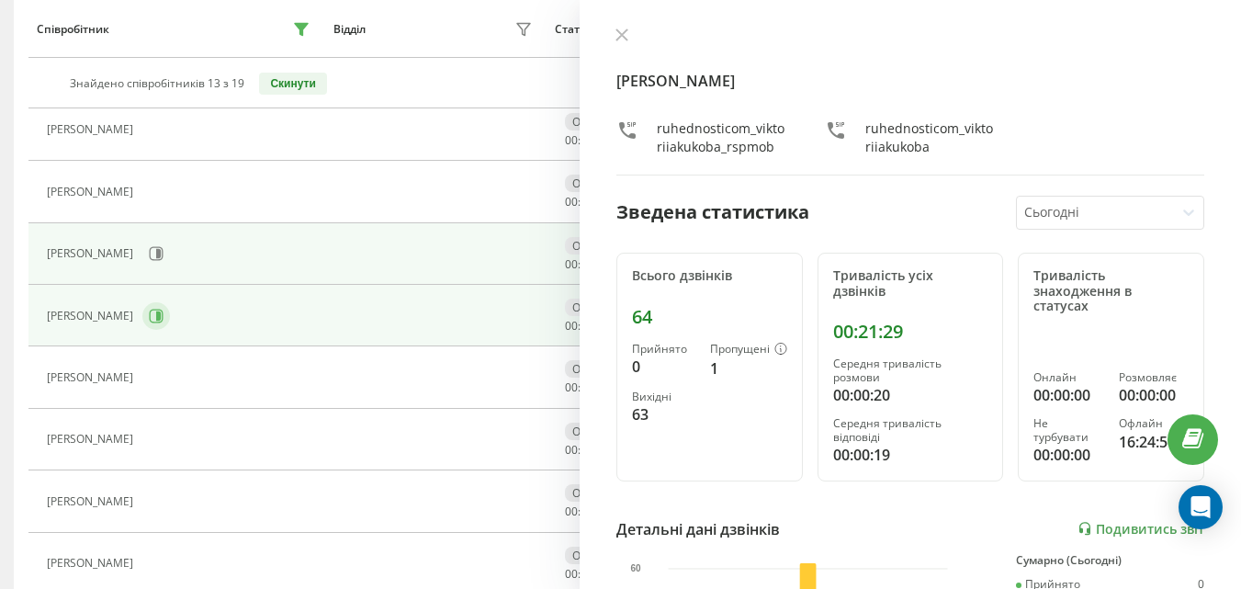
click at [158, 309] on button at bounding box center [156, 316] width 28 height 28
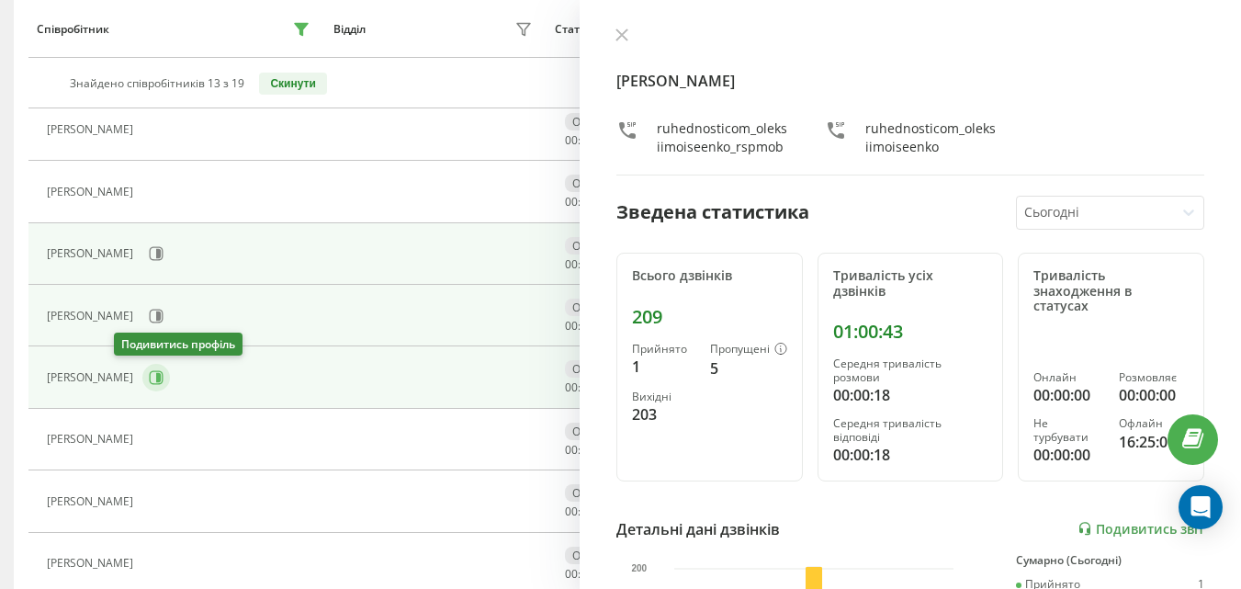
click at [142, 376] on button at bounding box center [156, 378] width 28 height 28
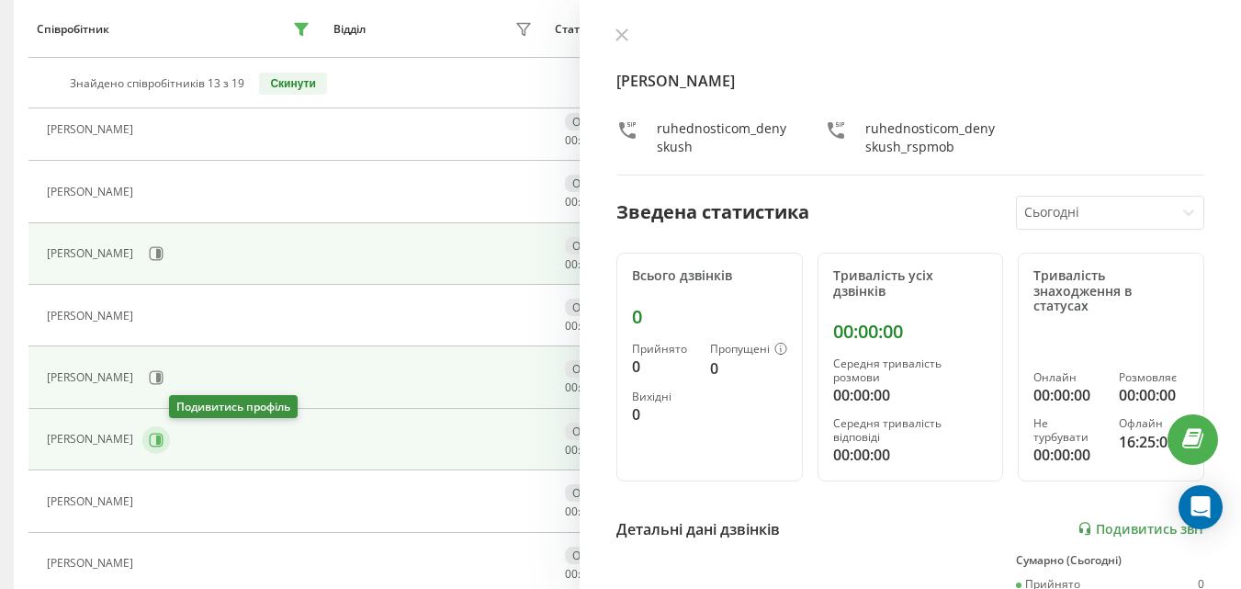
click at [170, 448] on button at bounding box center [156, 440] width 28 height 28
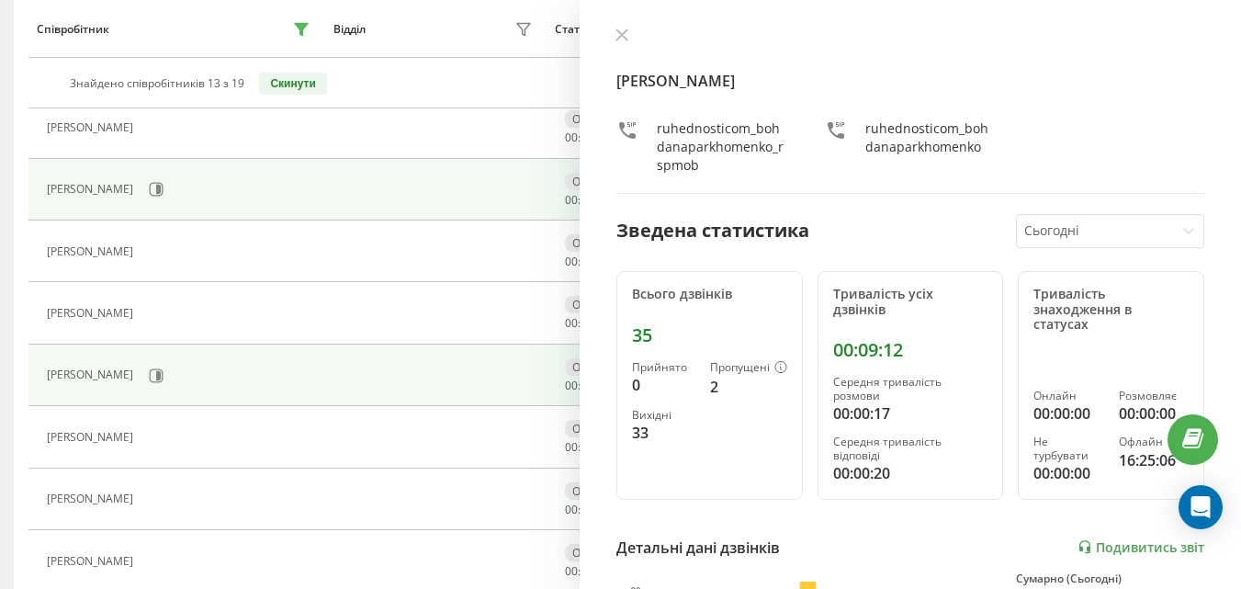
scroll to position [459, 0]
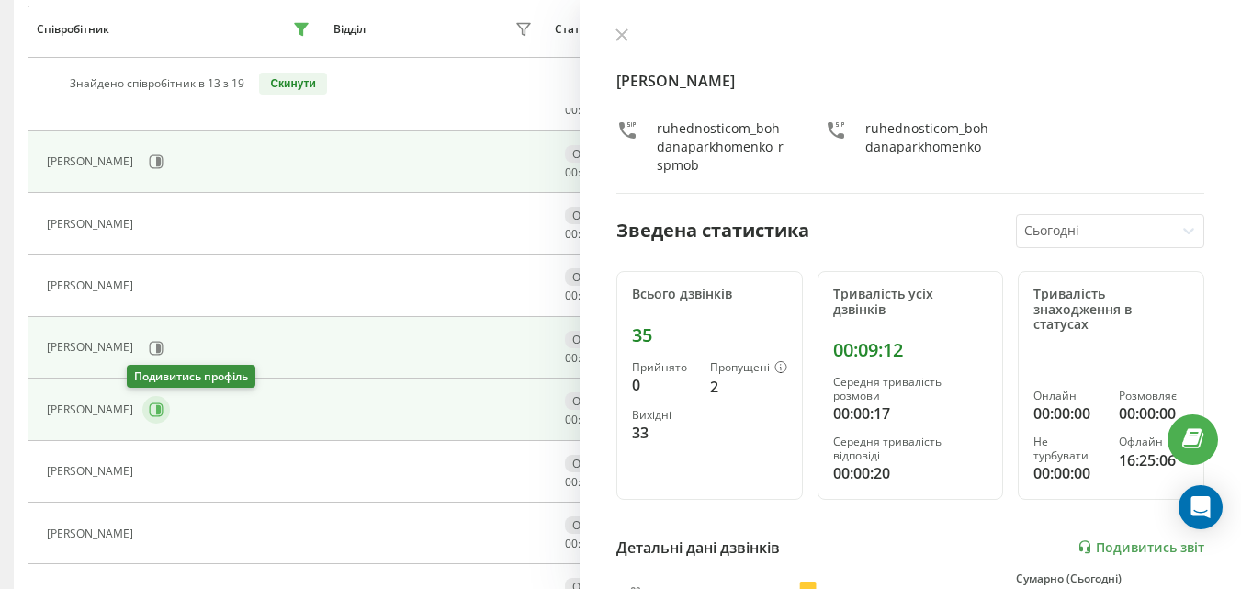
click at [149, 412] on icon at bounding box center [156, 409] width 15 height 15
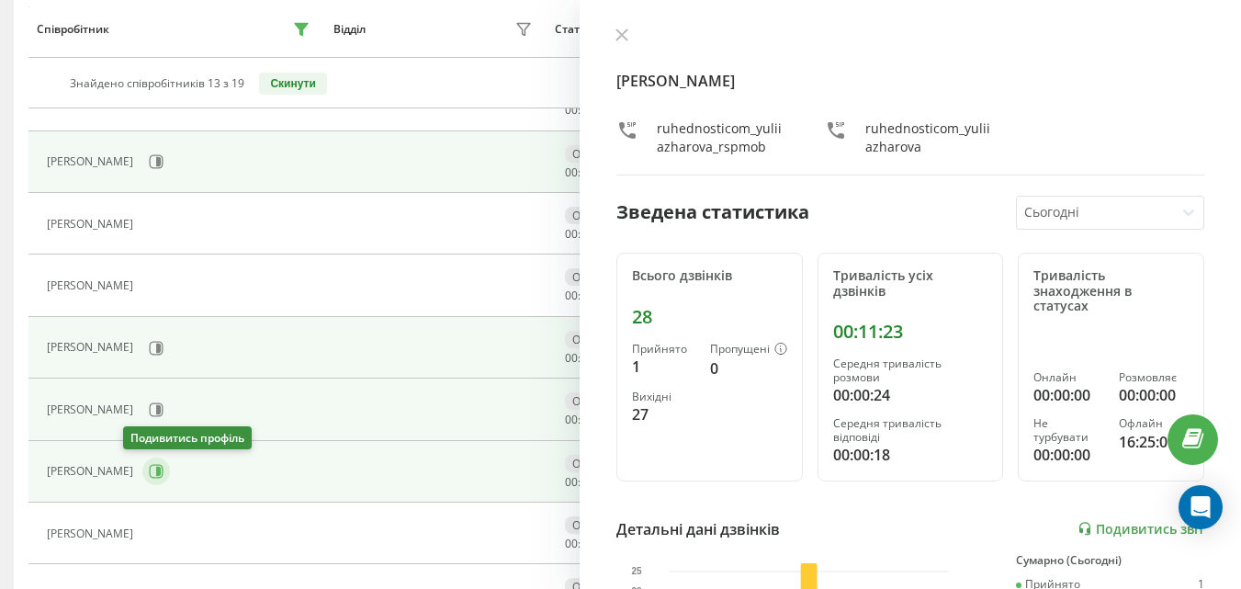
click at [150, 473] on icon at bounding box center [157, 472] width 14 height 14
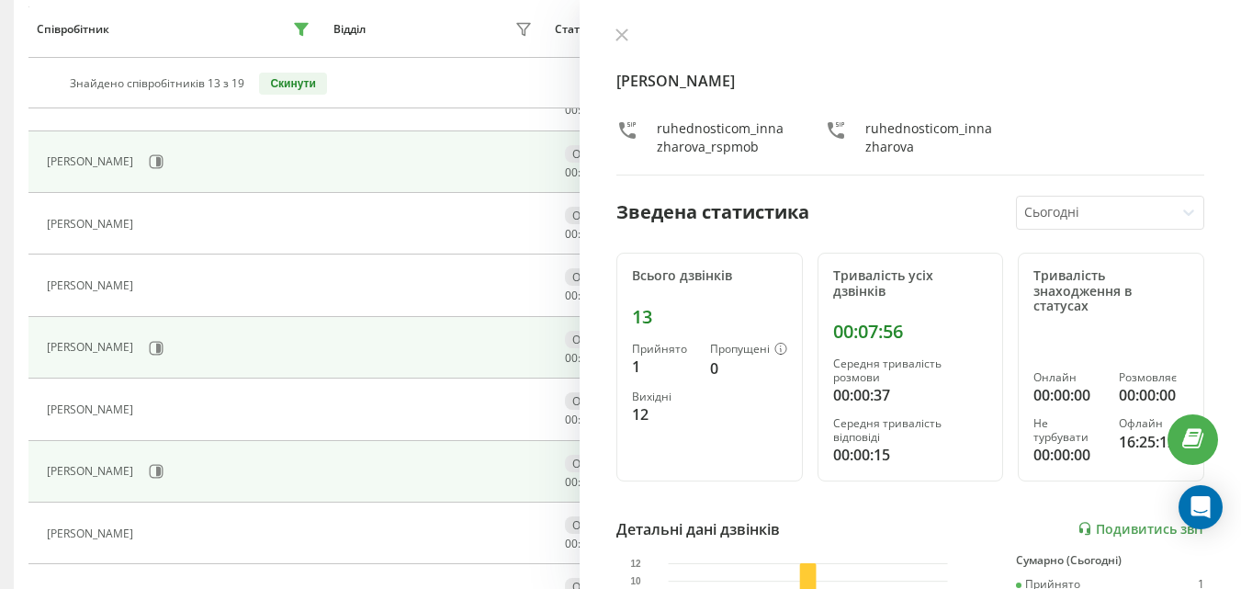
scroll to position [627, 0]
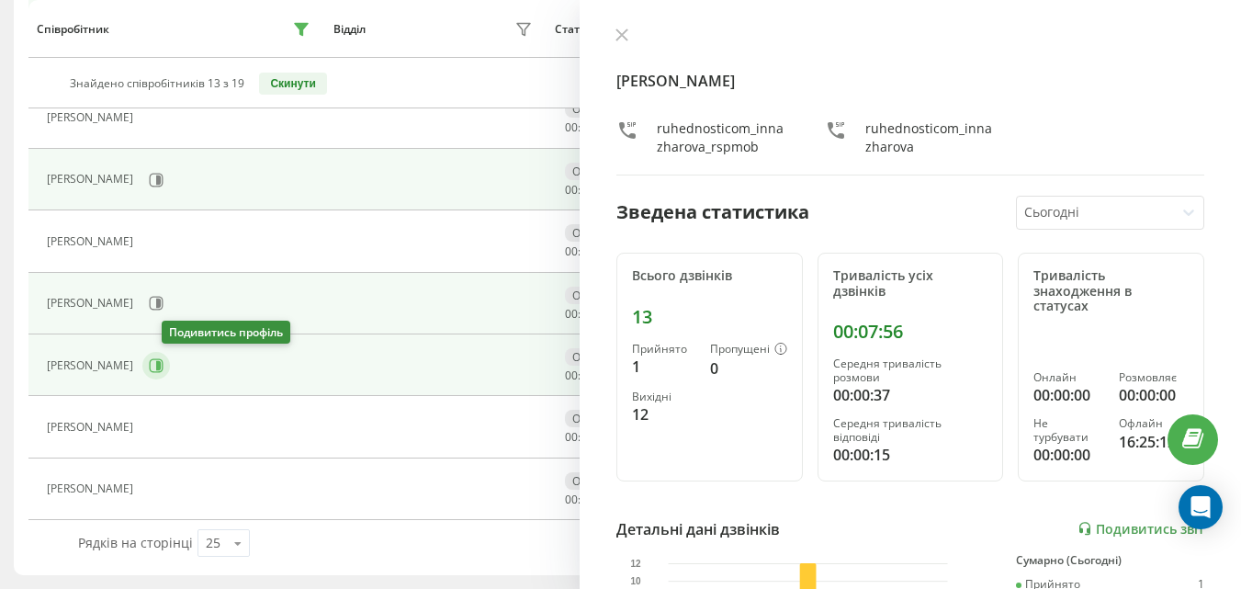
click at [163, 365] on icon at bounding box center [156, 365] width 15 height 15
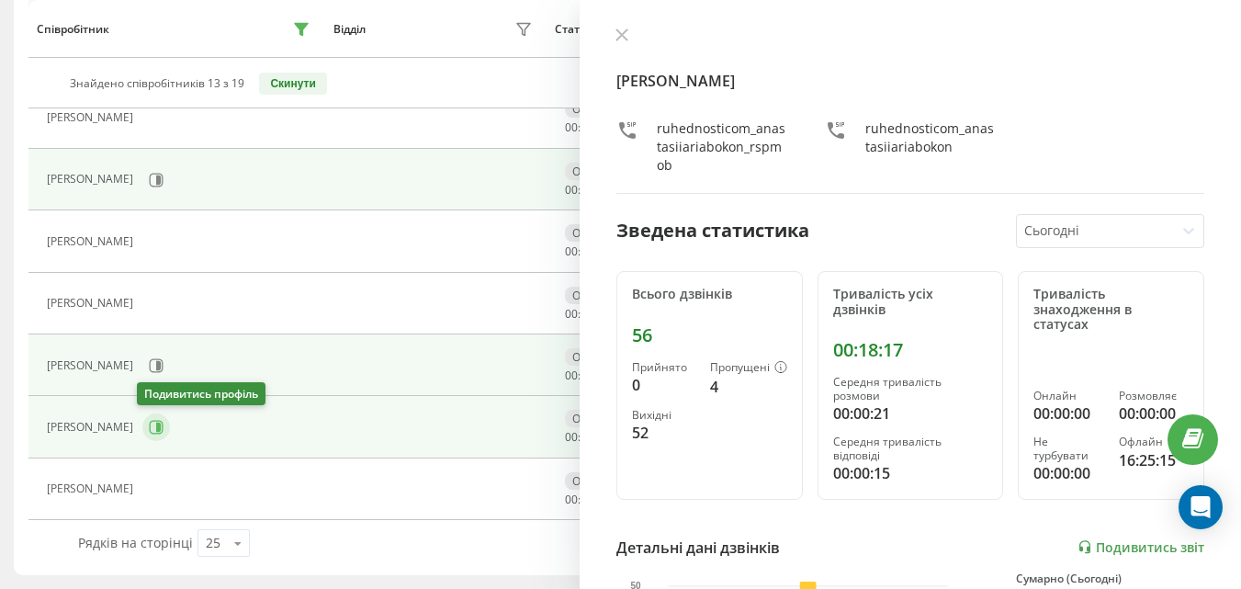
click at [156, 425] on icon at bounding box center [158, 426] width 5 height 9
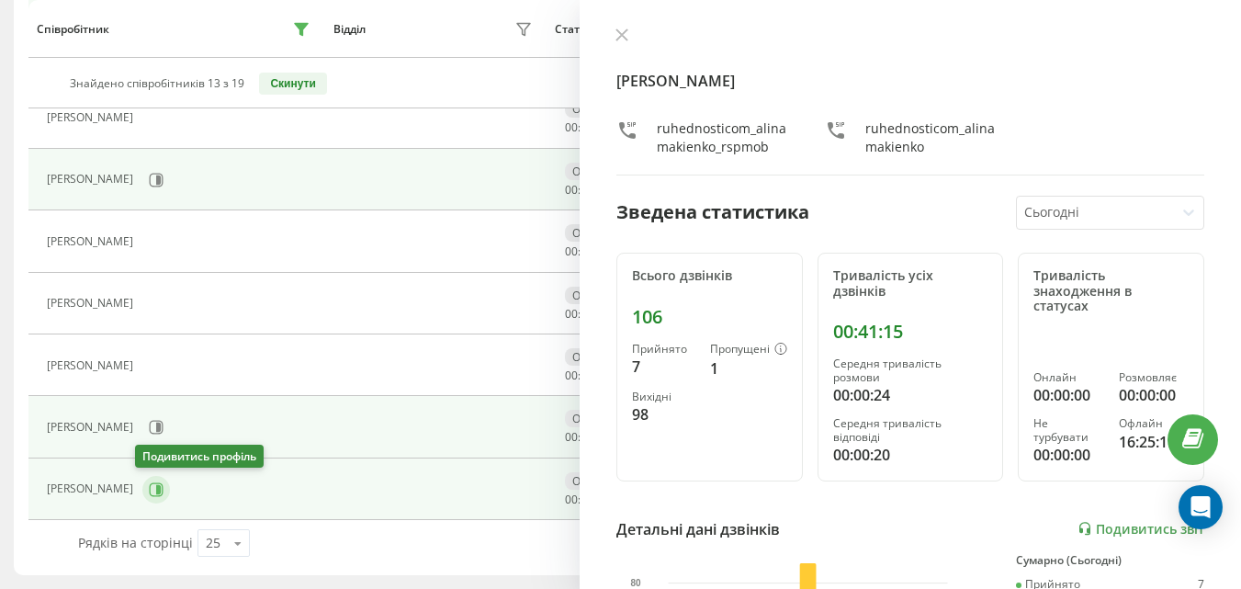
click at [156, 487] on icon at bounding box center [158, 488] width 5 height 9
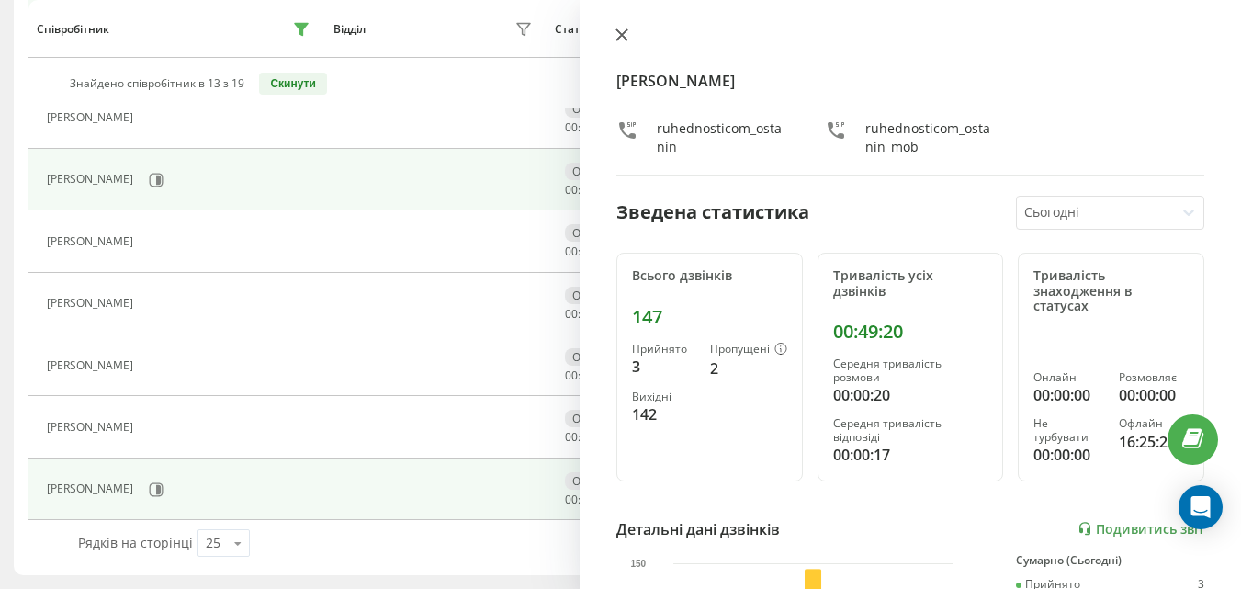
click at [622, 42] on button at bounding box center [622, 36] width 24 height 17
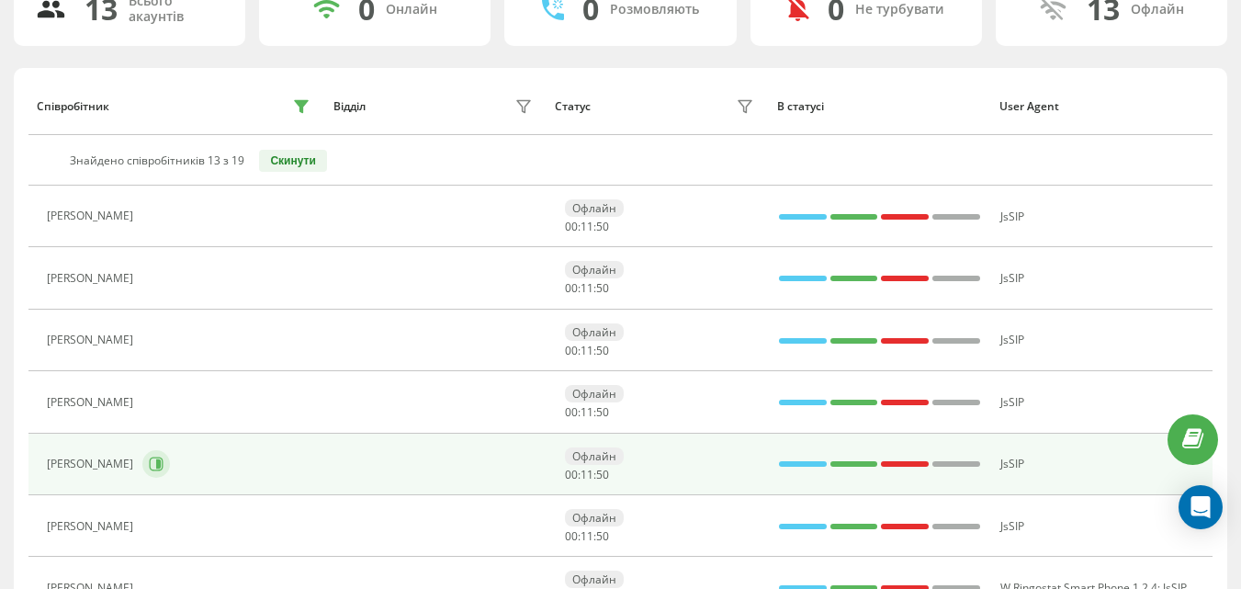
scroll to position [168, 0]
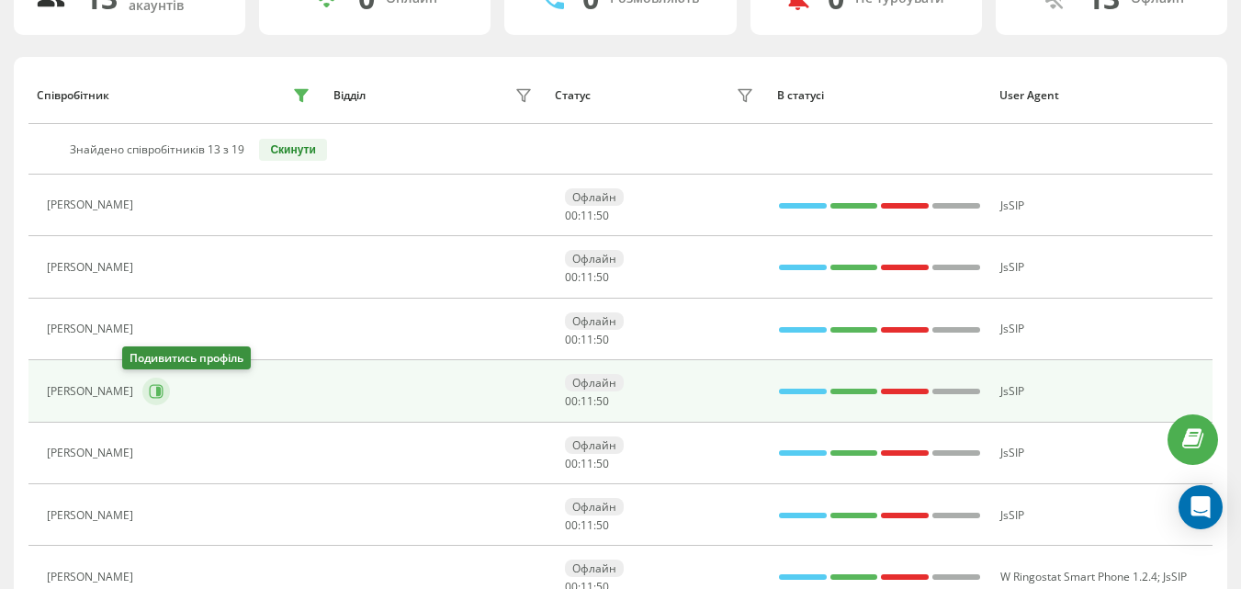
click at [149, 395] on icon at bounding box center [156, 391] width 15 height 15
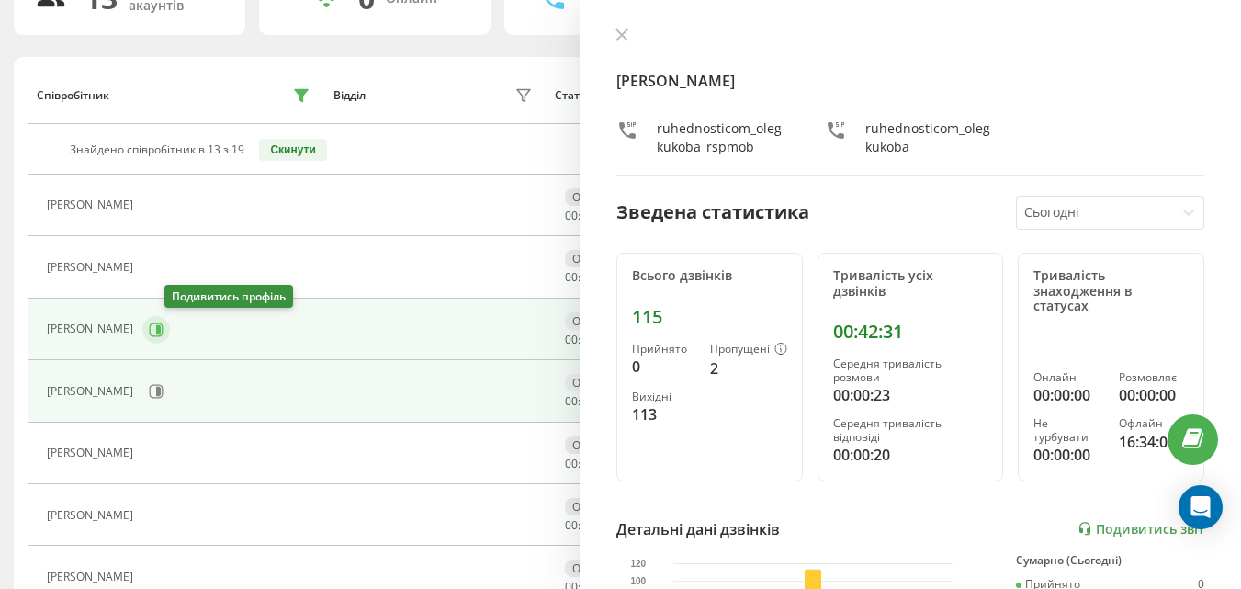
click at [163, 334] on icon at bounding box center [156, 329] width 15 height 15
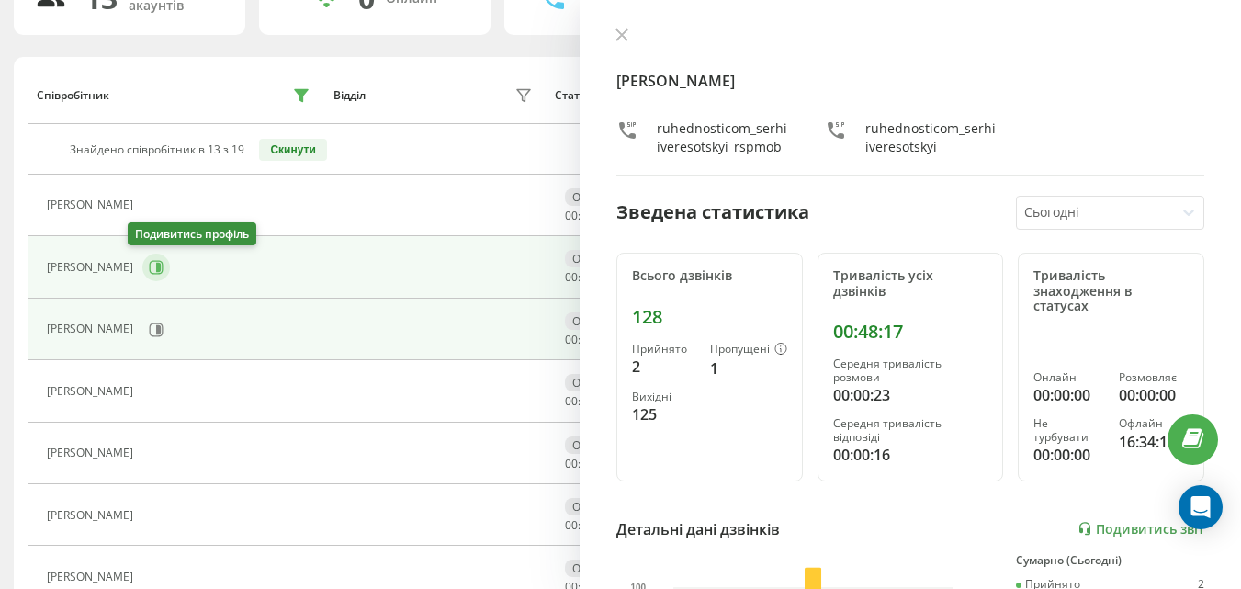
click at [152, 272] on button at bounding box center [156, 267] width 28 height 28
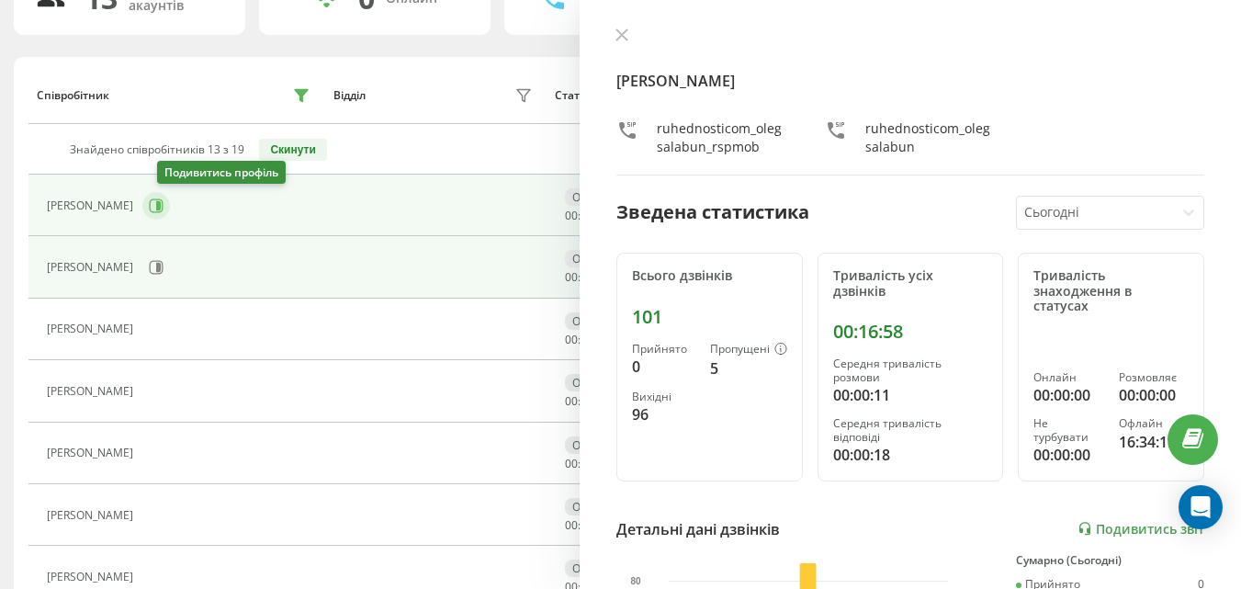
click at [163, 207] on icon at bounding box center [156, 205] width 15 height 15
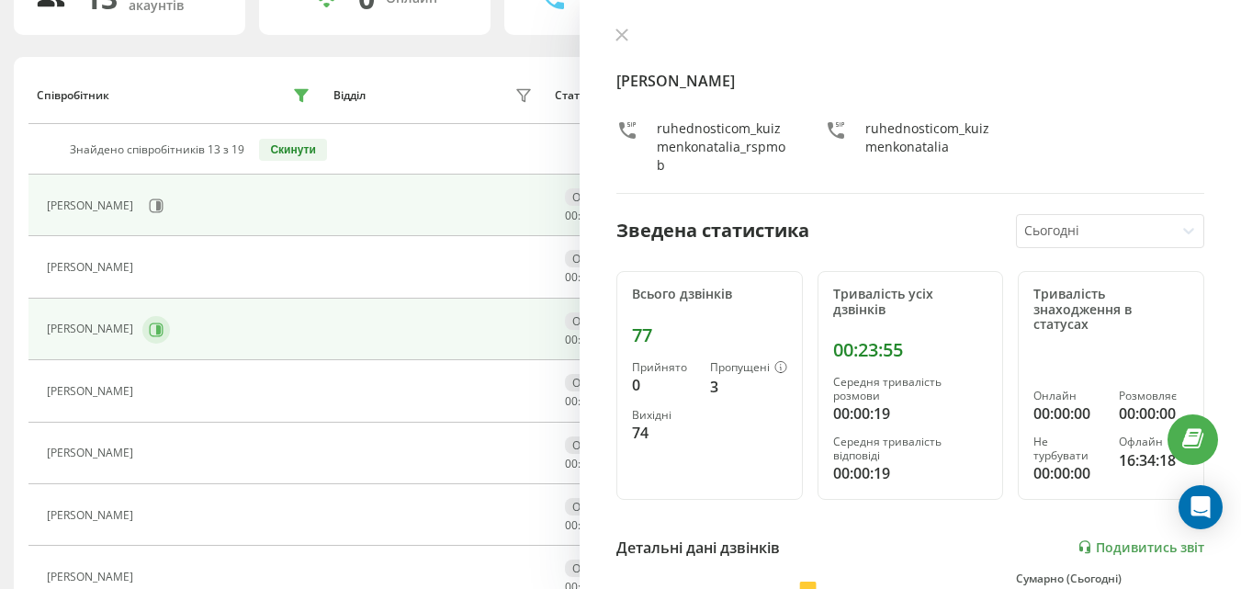
click at [170, 341] on button at bounding box center [156, 330] width 28 height 28
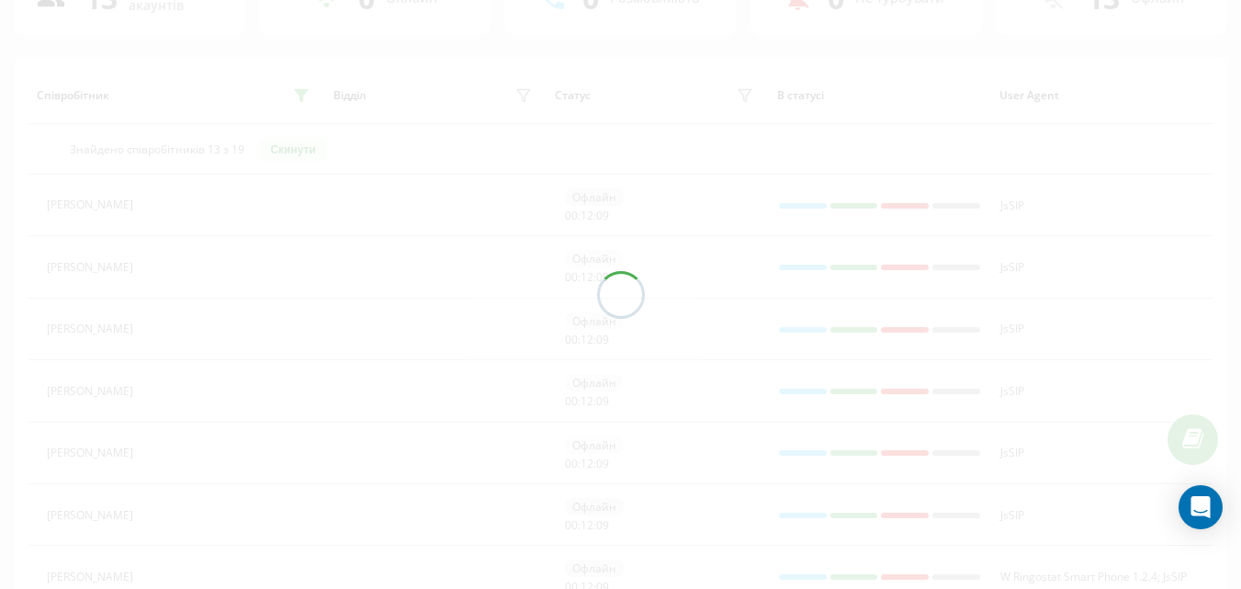
click at [177, 335] on div at bounding box center [620, 294] width 1241 height 589
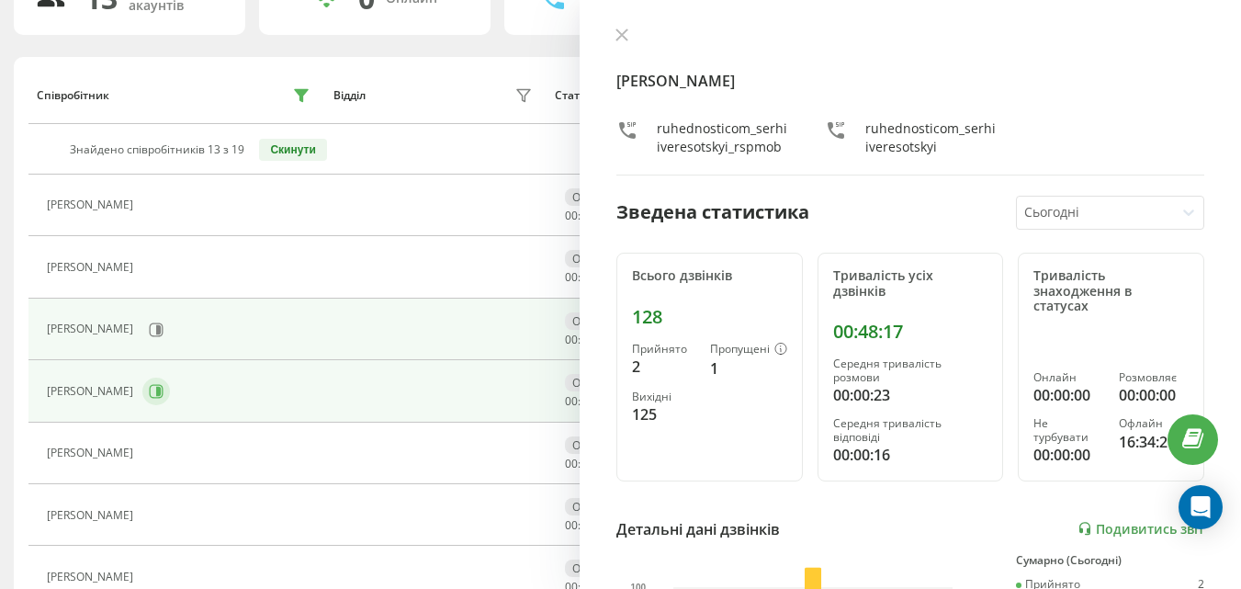
click at [156, 390] on icon at bounding box center [158, 391] width 5 height 9
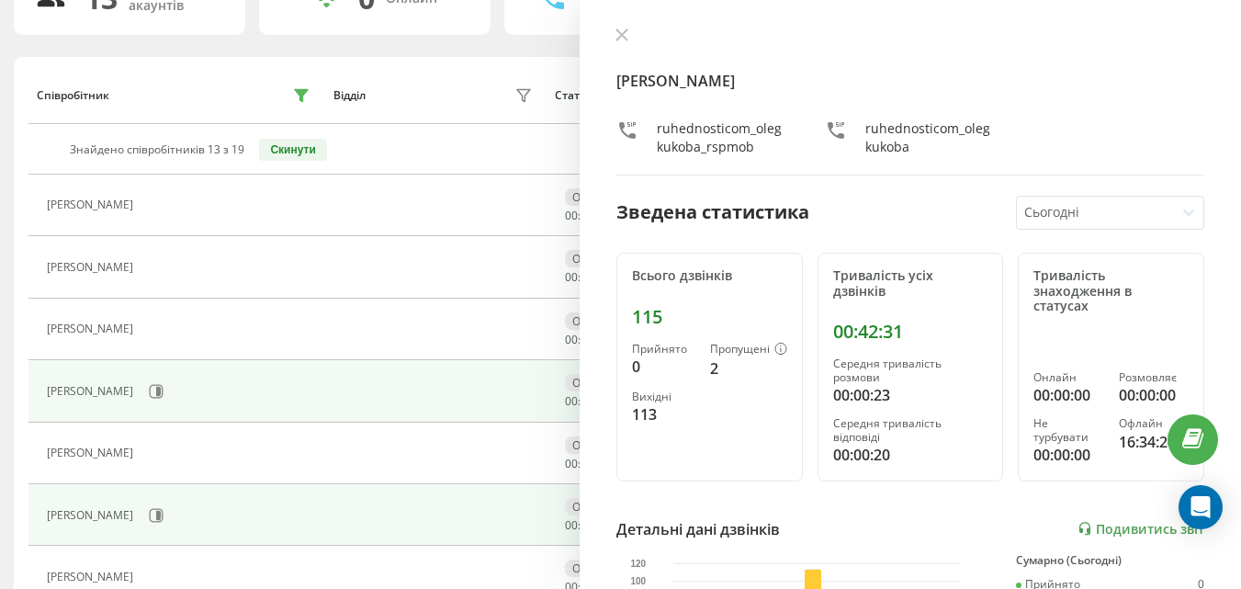
scroll to position [352, 0]
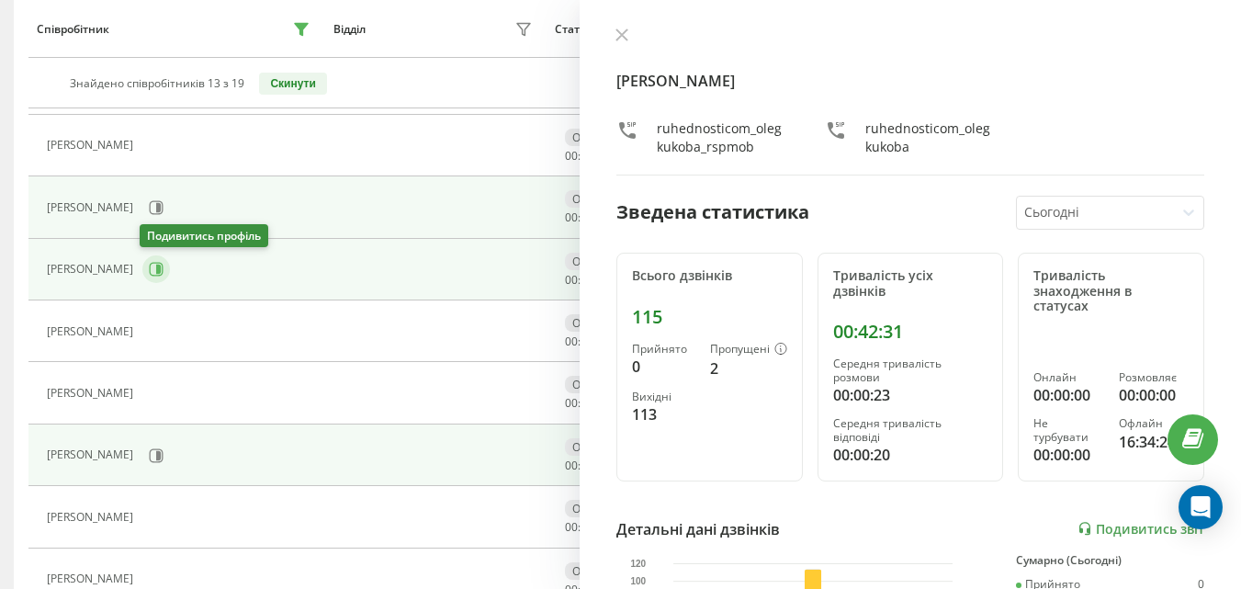
click at [150, 268] on icon at bounding box center [156, 269] width 15 height 15
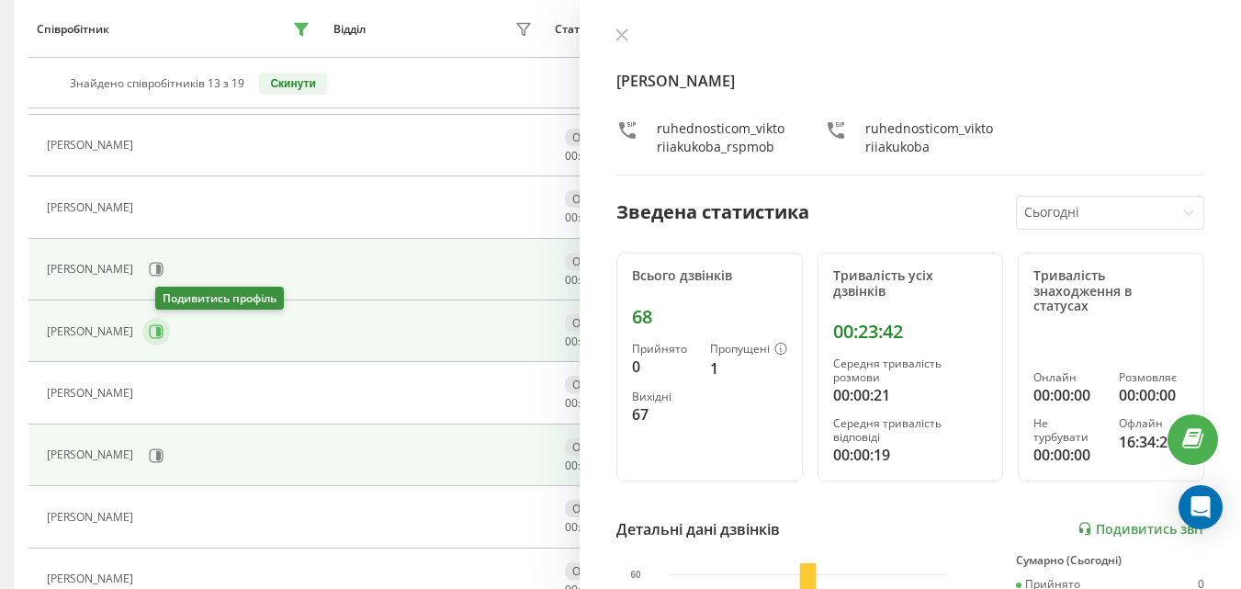
click at [163, 336] on icon at bounding box center [156, 331] width 15 height 15
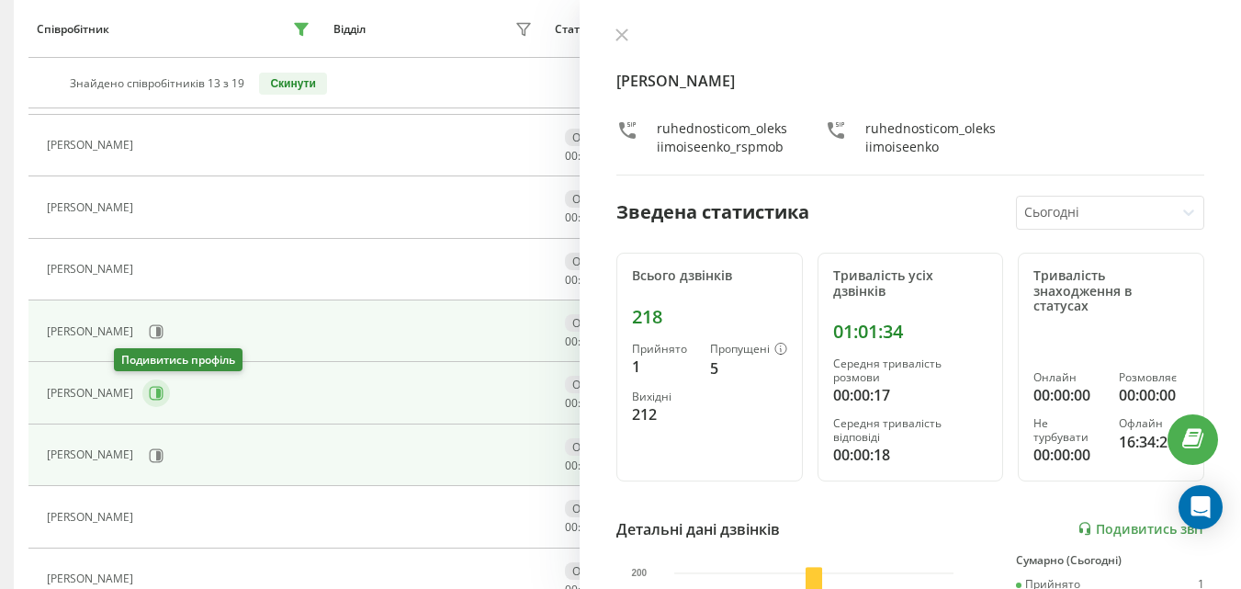
click at [156, 394] on icon at bounding box center [158, 392] width 5 height 9
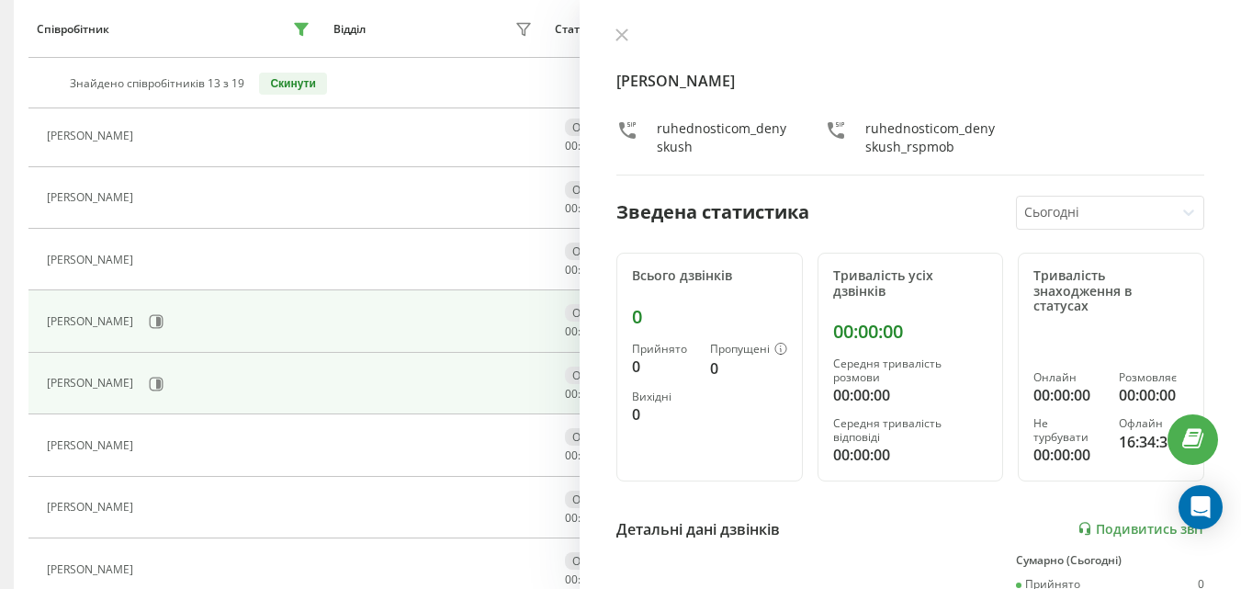
scroll to position [444, 0]
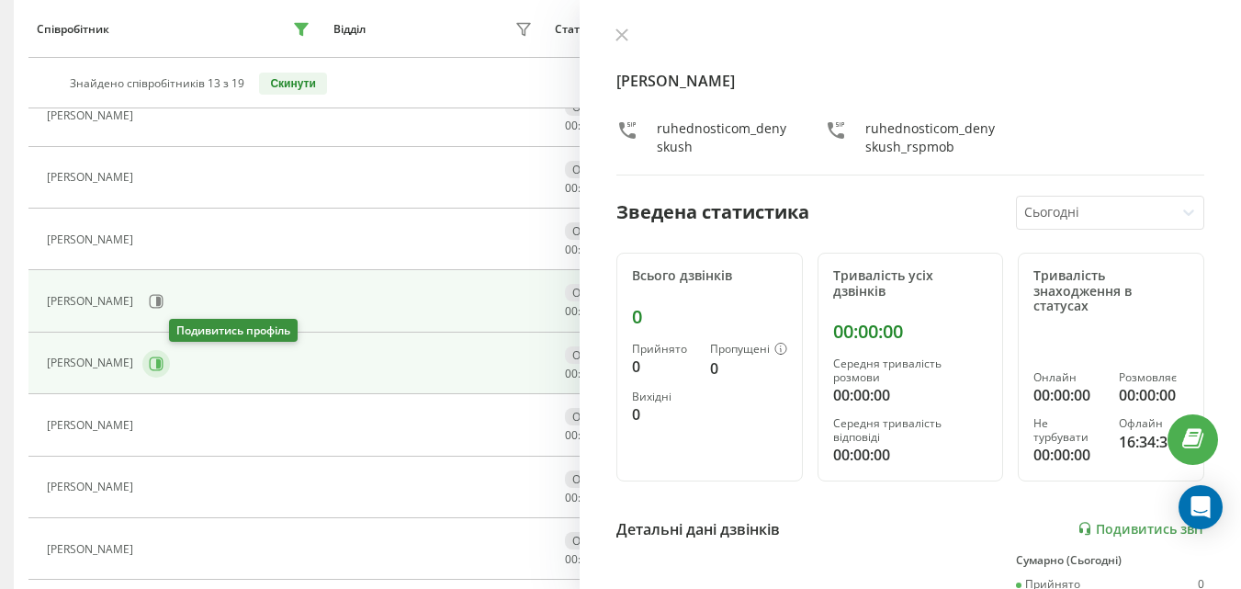
click at [163, 367] on icon at bounding box center [156, 363] width 15 height 15
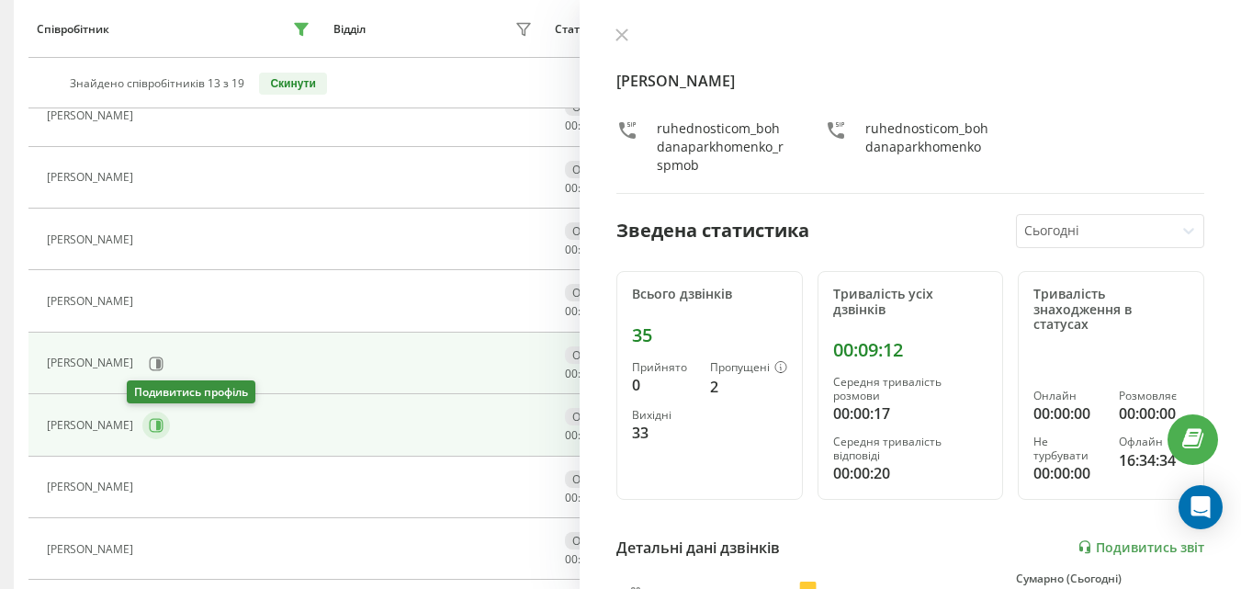
click at [156, 426] on icon at bounding box center [158, 425] width 5 height 9
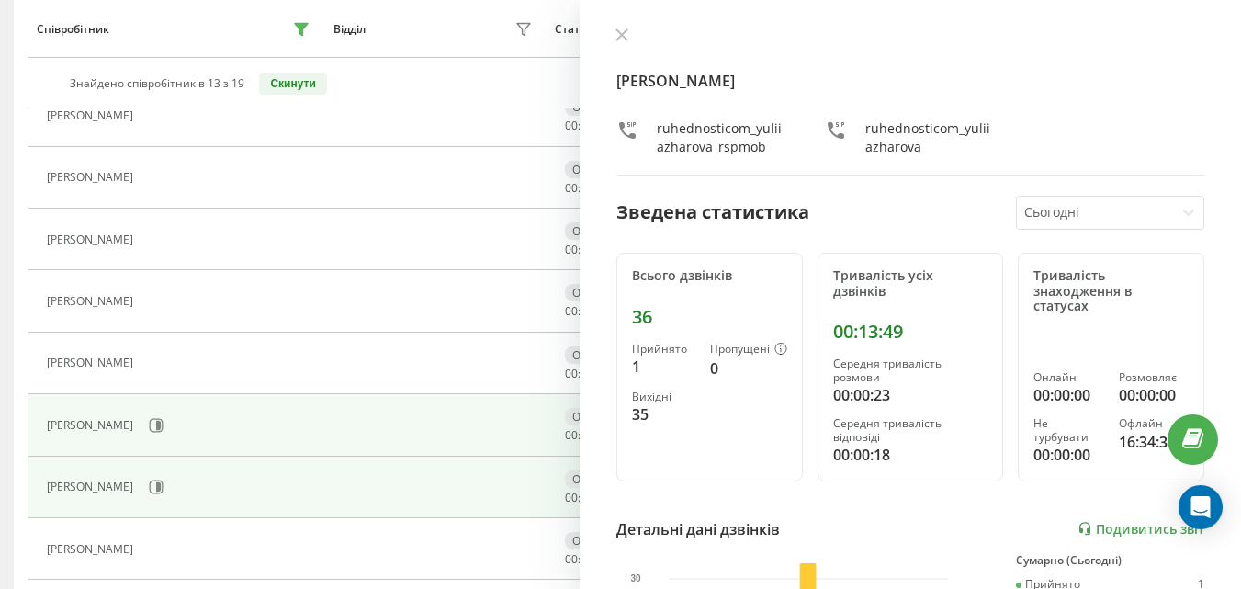
click at [143, 473] on div "[PERSON_NAME]" at bounding box center [180, 486] width 267 height 31
click at [149, 482] on icon at bounding box center [156, 486] width 15 height 15
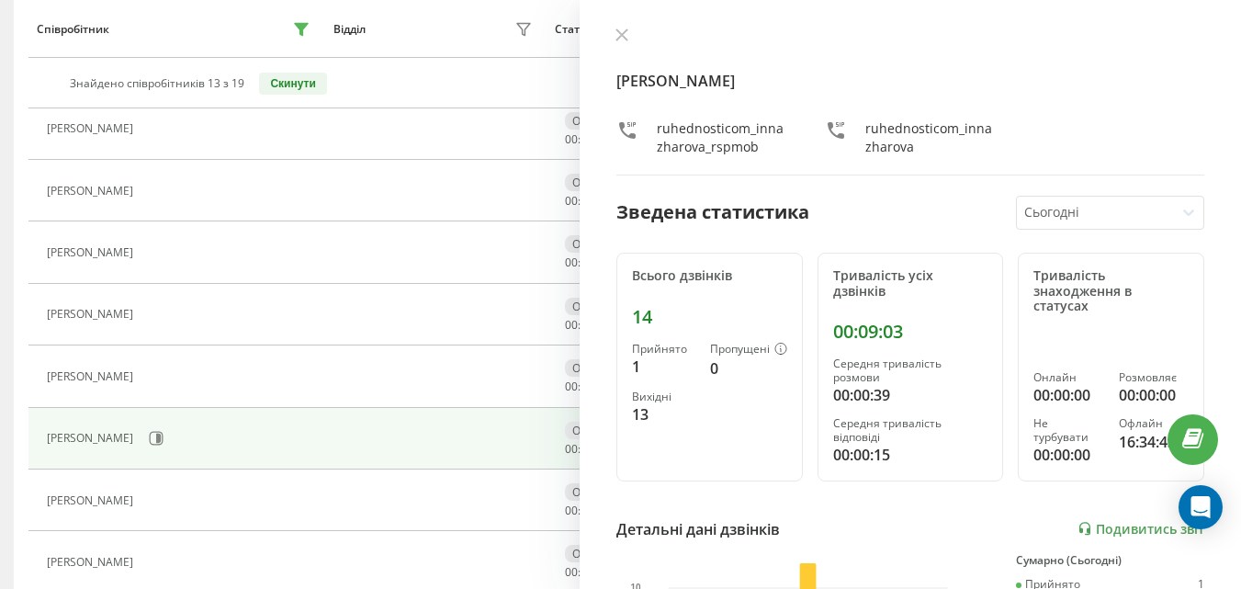
scroll to position [535, 0]
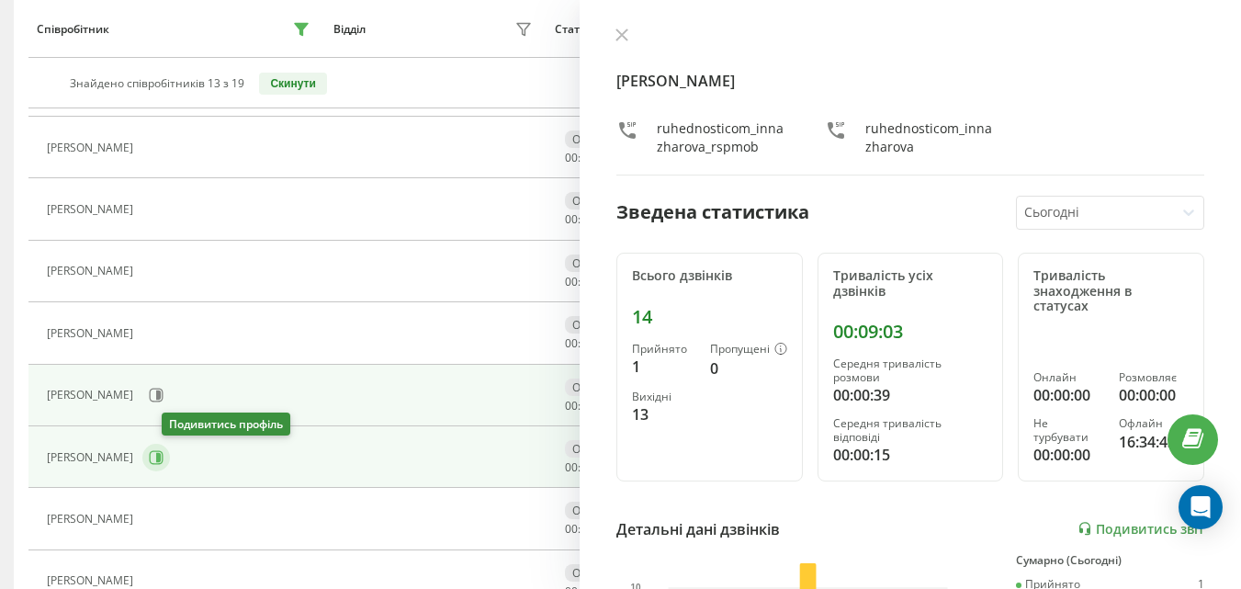
click at [161, 459] on icon at bounding box center [158, 457] width 5 height 9
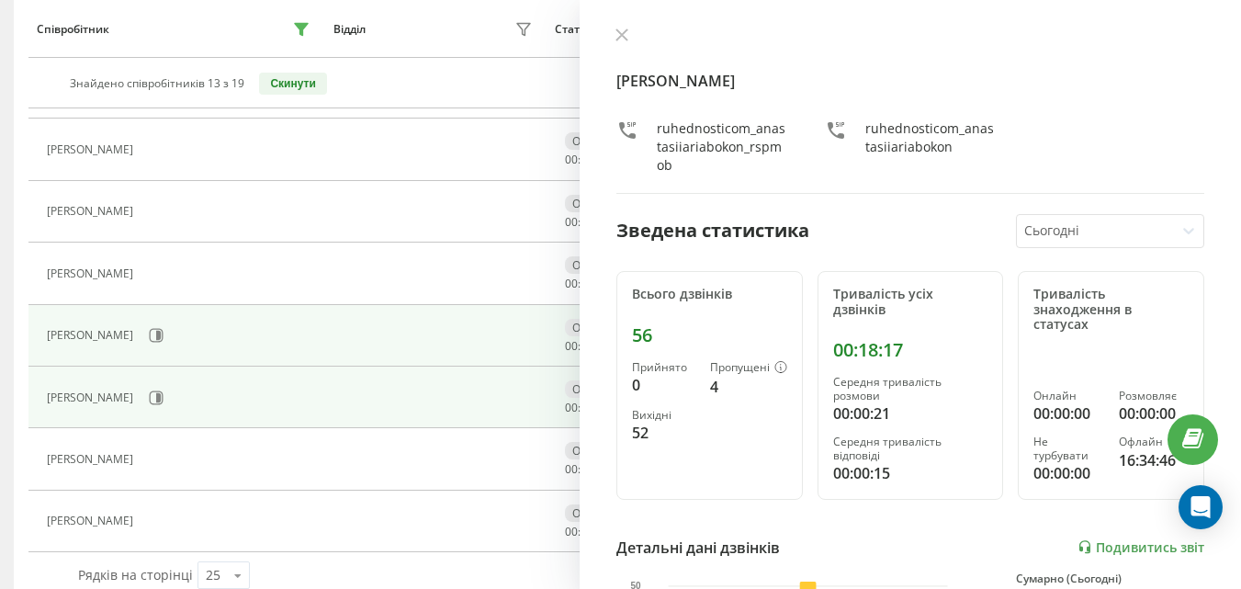
scroll to position [627, 0]
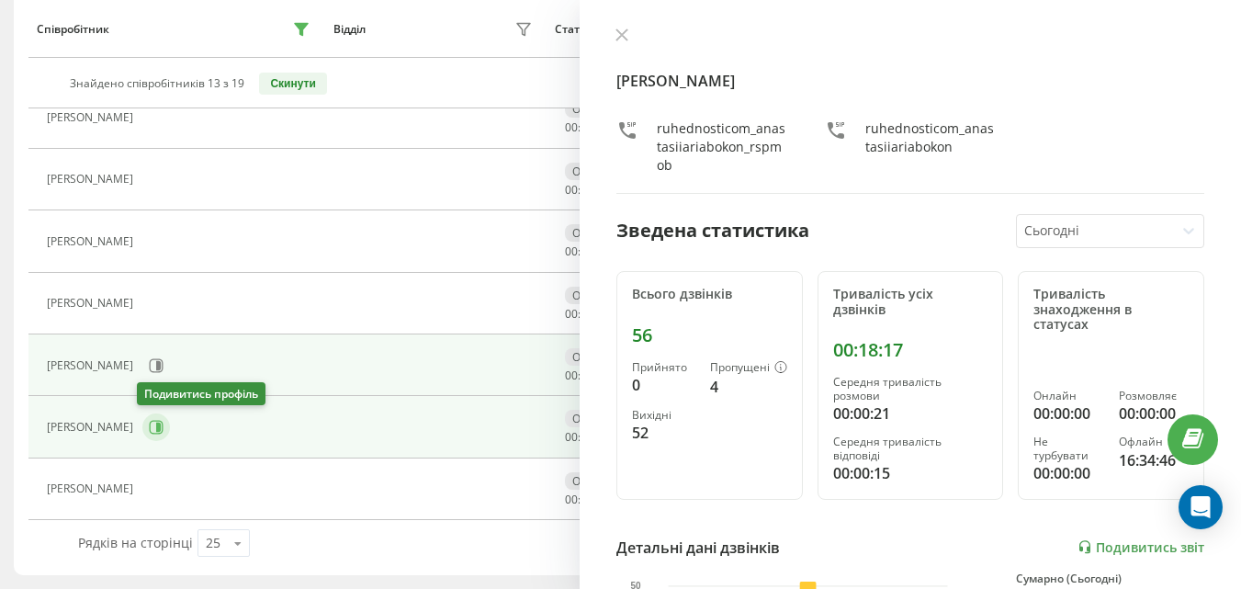
click at [158, 428] on icon at bounding box center [156, 427] width 15 height 15
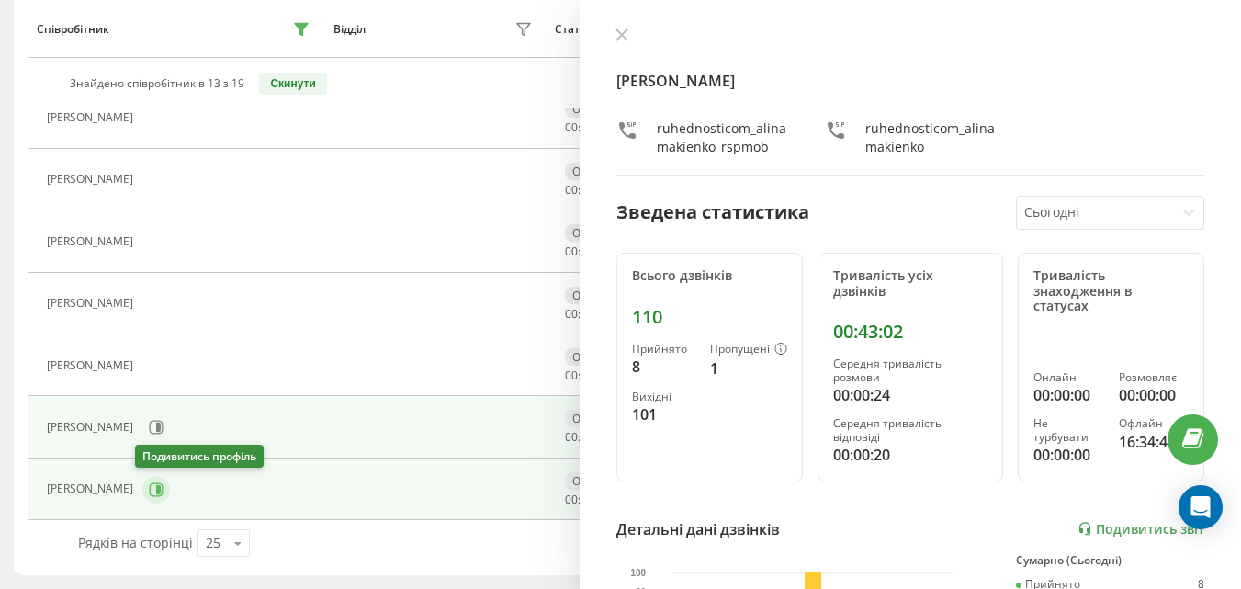
click at [156, 488] on icon at bounding box center [156, 489] width 15 height 15
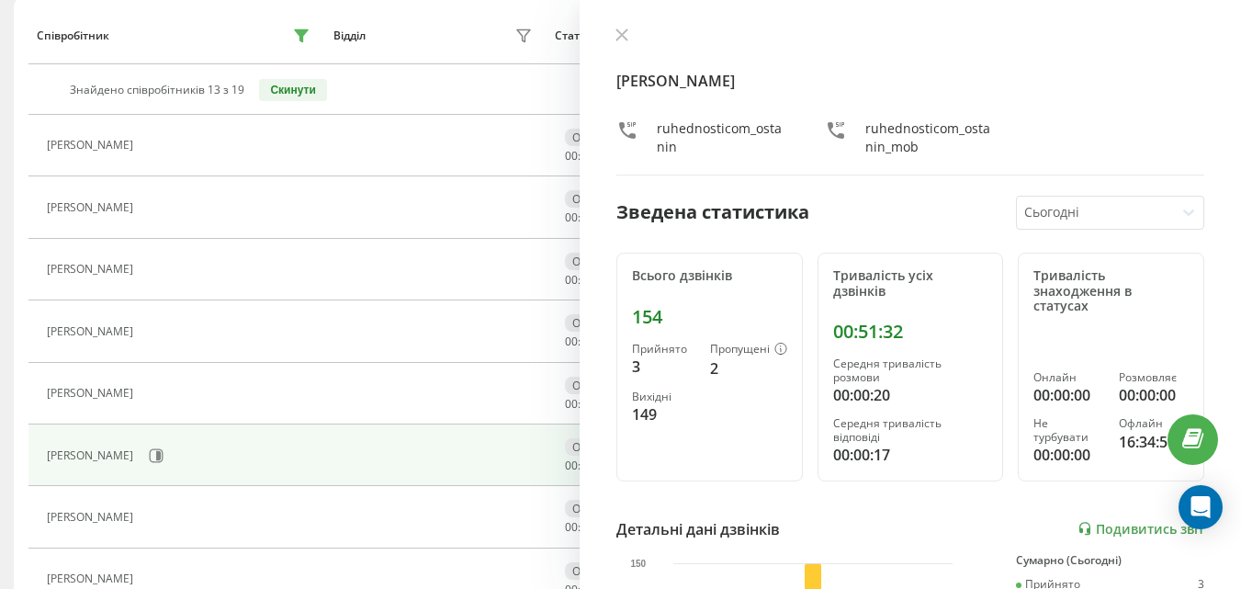
scroll to position [260, 0]
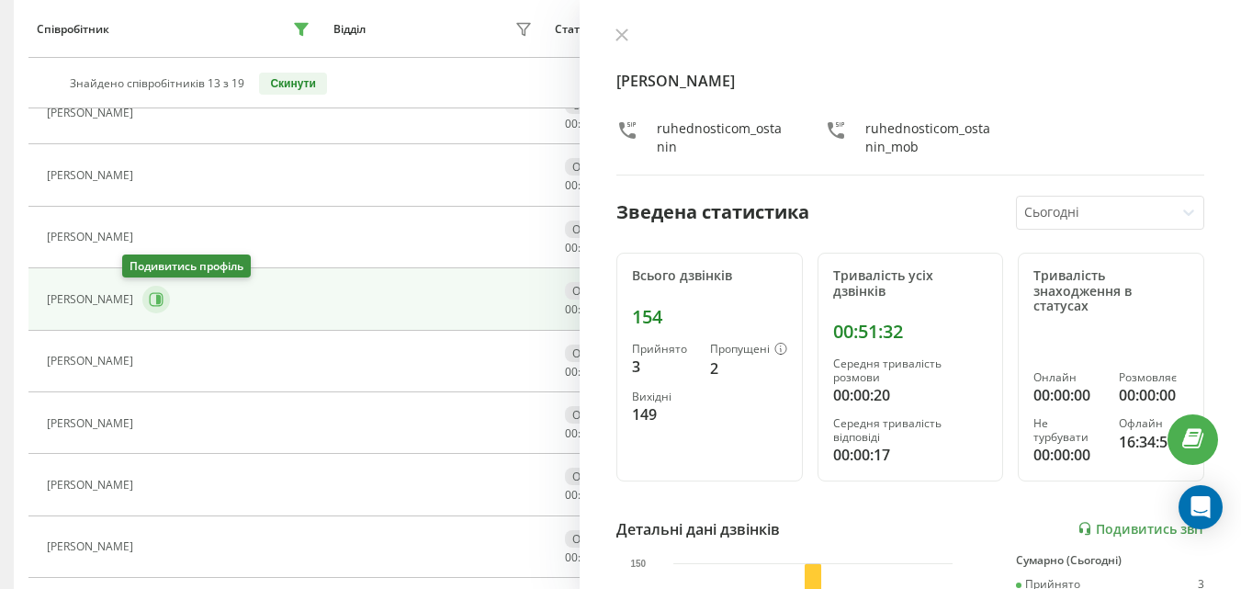
click at [149, 292] on icon at bounding box center [156, 299] width 15 height 15
click at [622, 19] on div "[PERSON_NAME] ruhednosticom_olegkukoba_rspmob ruhednosticom_olegkukoba Зведена …" at bounding box center [909, 294] width 661 height 589
click at [623, 45] on button at bounding box center [622, 36] width 24 height 17
click at [623, 45] on th "Статус" at bounding box center [657, 29] width 222 height 58
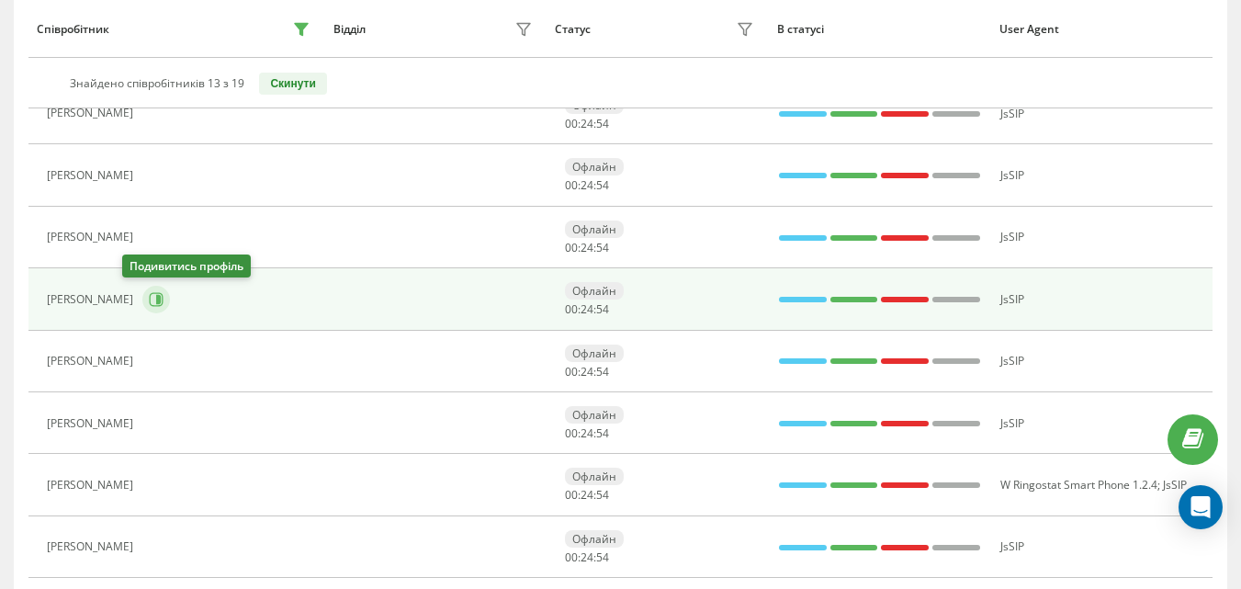
click at [142, 307] on button at bounding box center [156, 300] width 28 height 28
